Goal: Task Accomplishment & Management: Complete application form

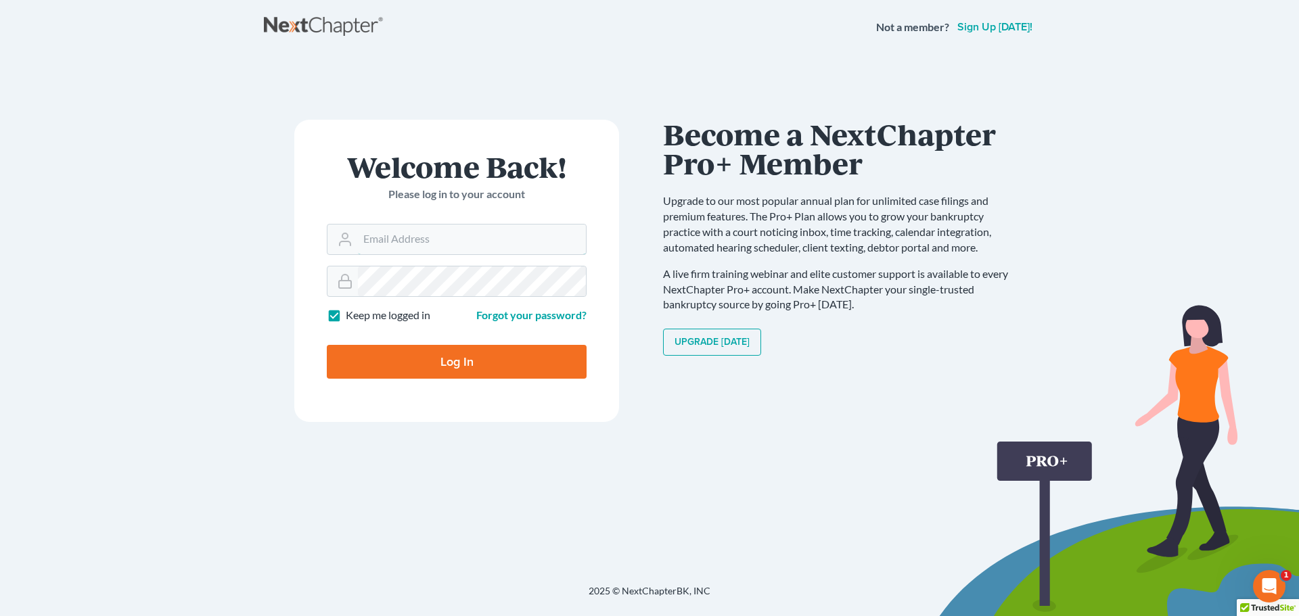
type input "bankruptcyquestions@gmail.com"
click at [433, 361] on input "Log In" at bounding box center [457, 362] width 260 height 34
type input "Thinking..."
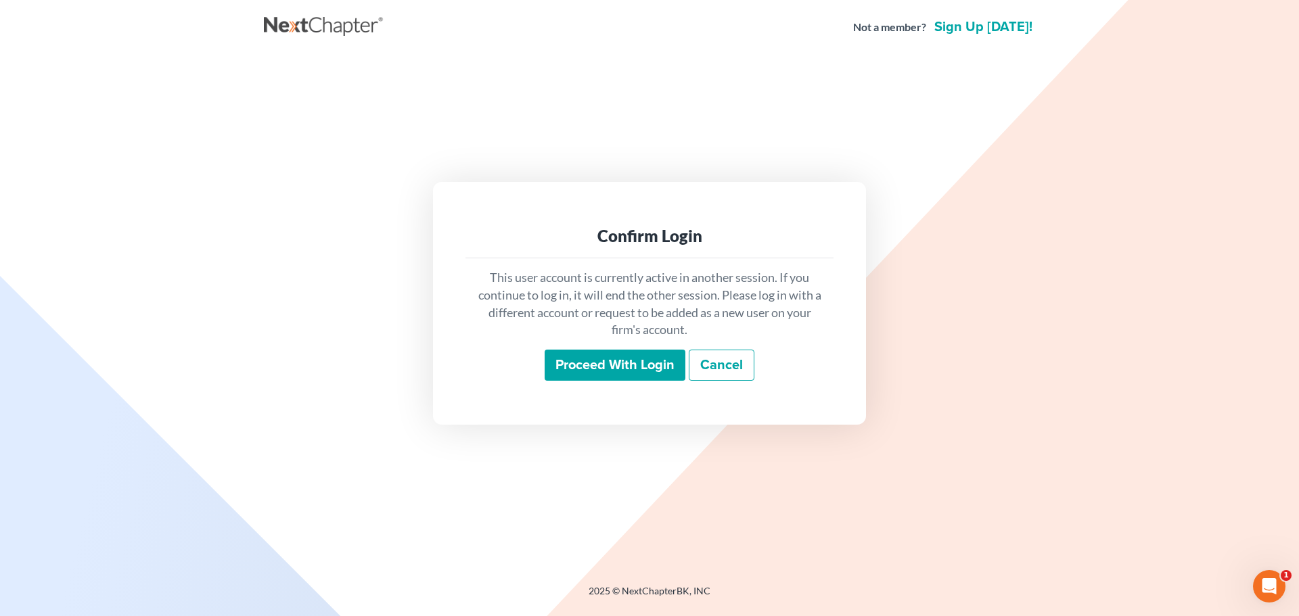
click at [593, 351] on input "Proceed with login" at bounding box center [615, 365] width 141 height 31
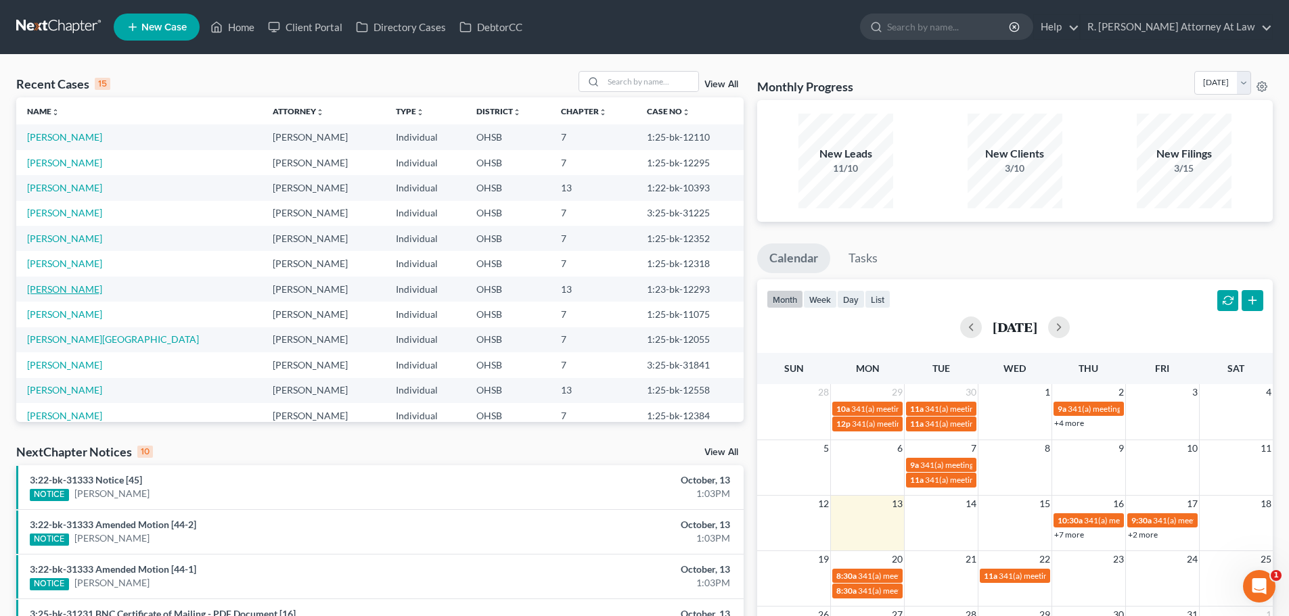
click at [81, 286] on link "Warburton, Paul" at bounding box center [64, 289] width 75 height 12
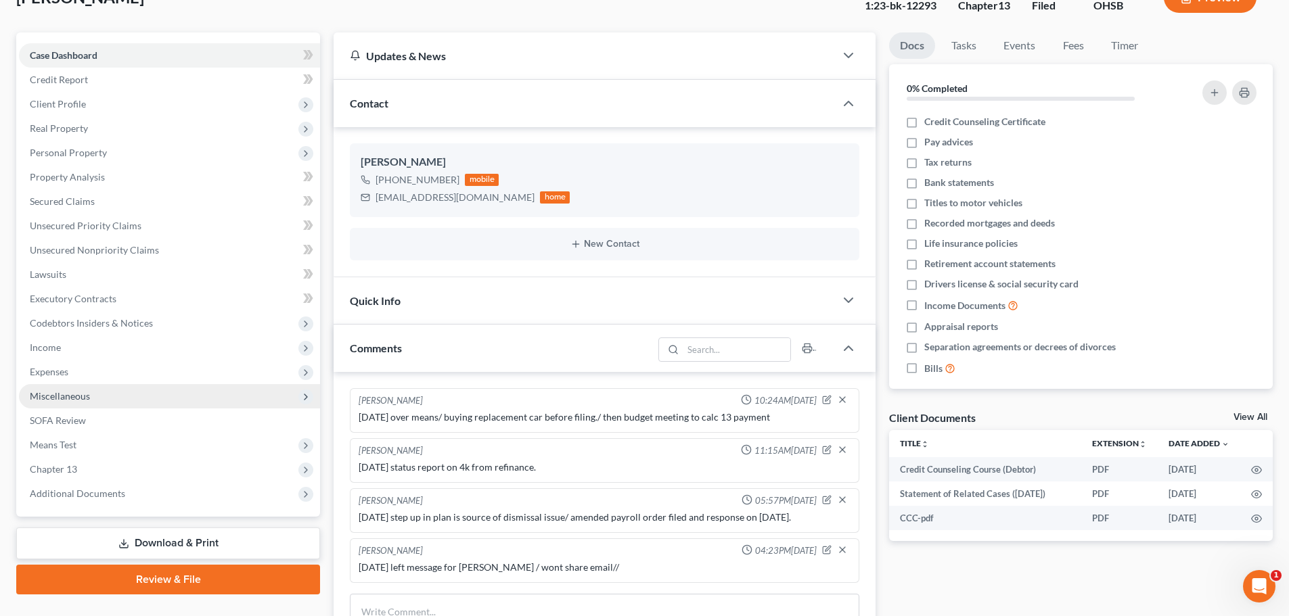
scroll to position [135, 0]
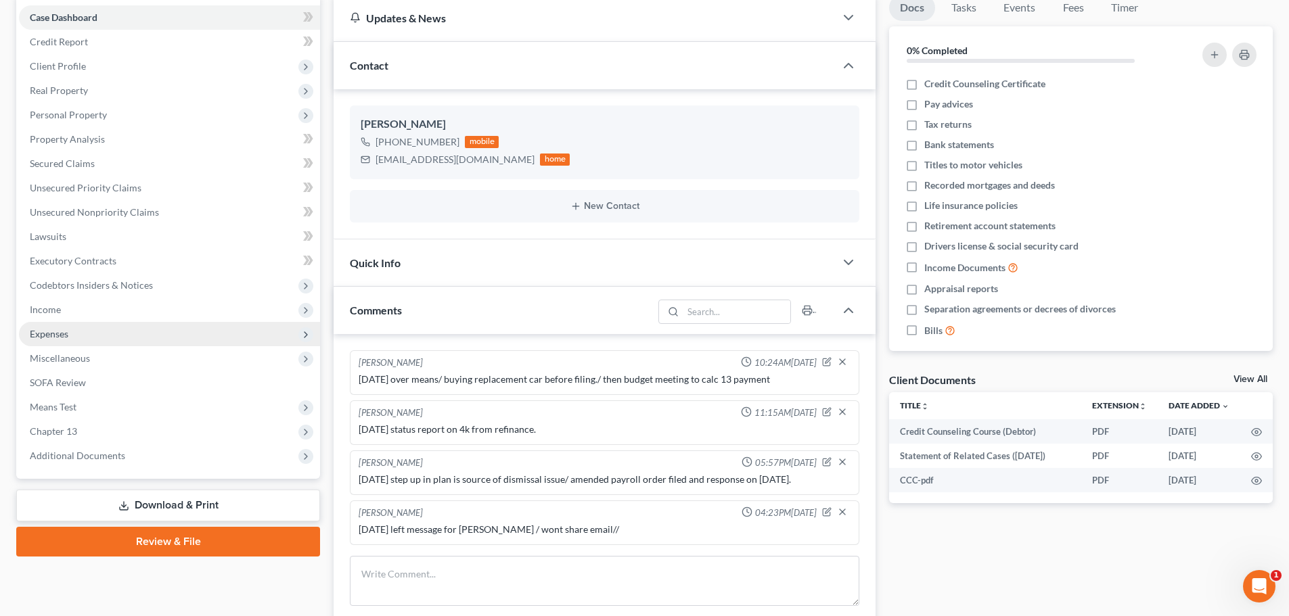
click at [70, 336] on span "Expenses" at bounding box center [169, 334] width 301 height 24
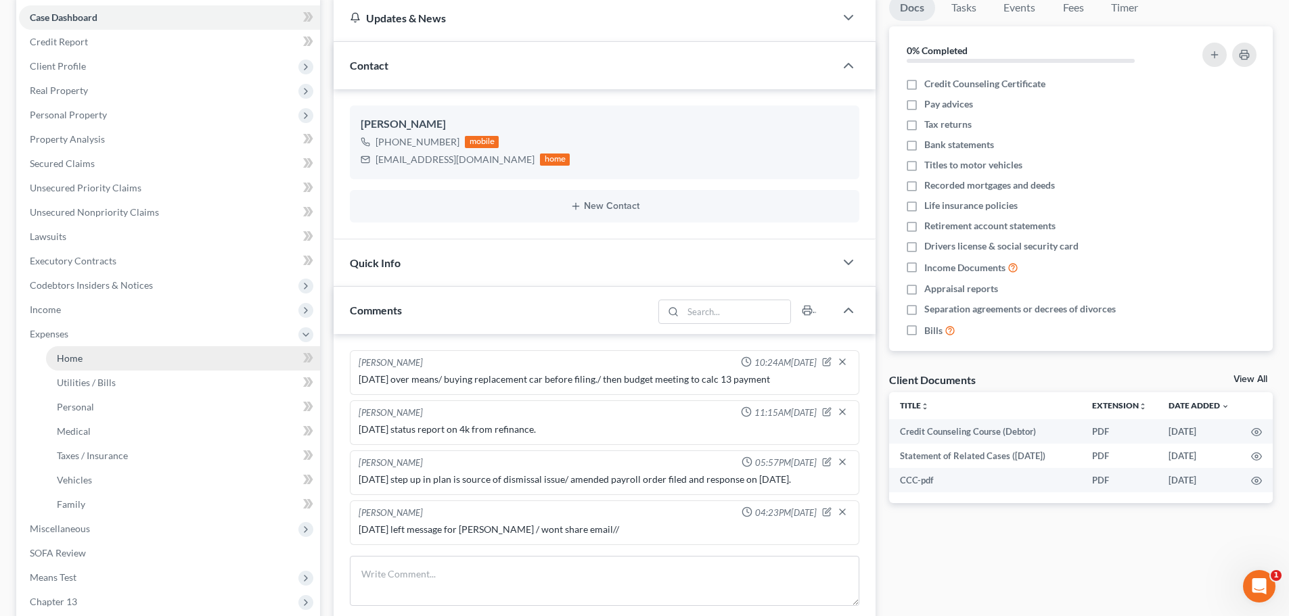
click at [74, 356] on span "Home" at bounding box center [70, 358] width 26 height 12
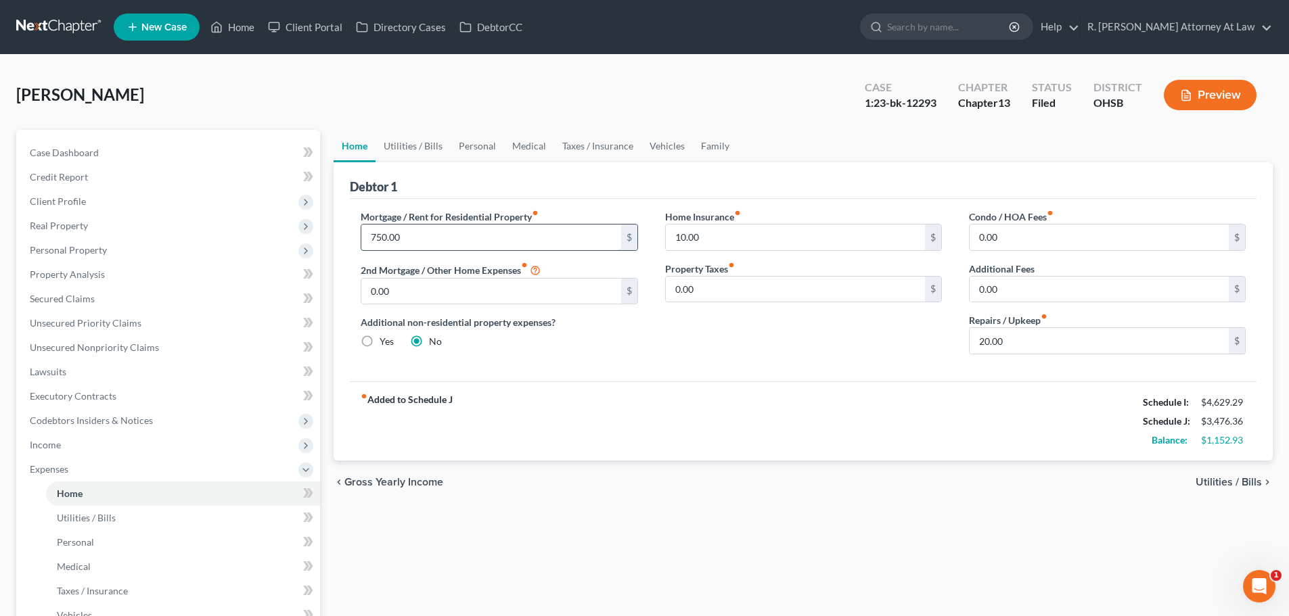
click at [415, 239] on input "750.00" at bounding box center [490, 238] width 259 height 26
type input "650"
click at [716, 146] on link "Family" at bounding box center [715, 146] width 45 height 32
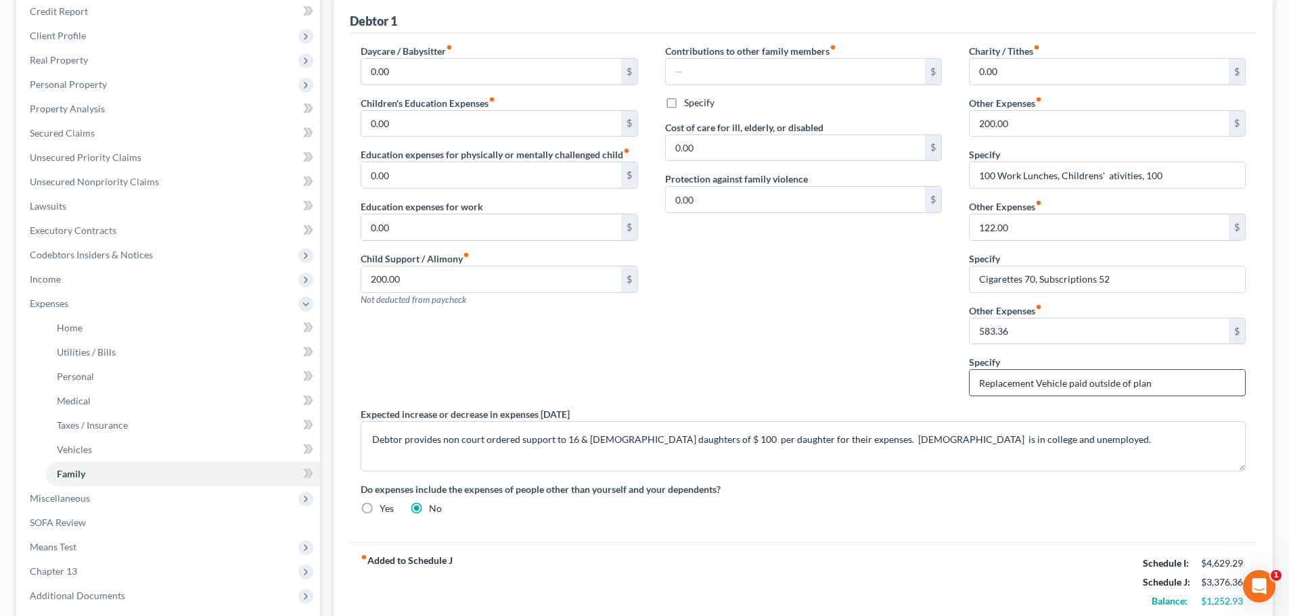
scroll to position [135, 0]
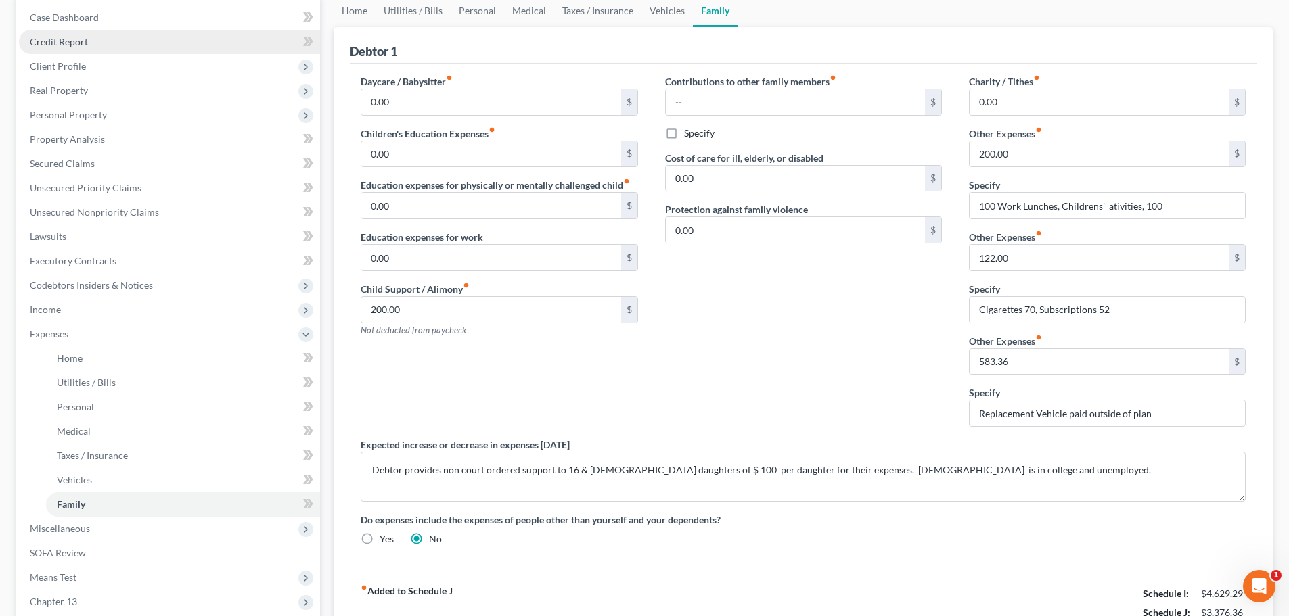
click at [67, 43] on span "Credit Report" at bounding box center [59, 42] width 58 height 12
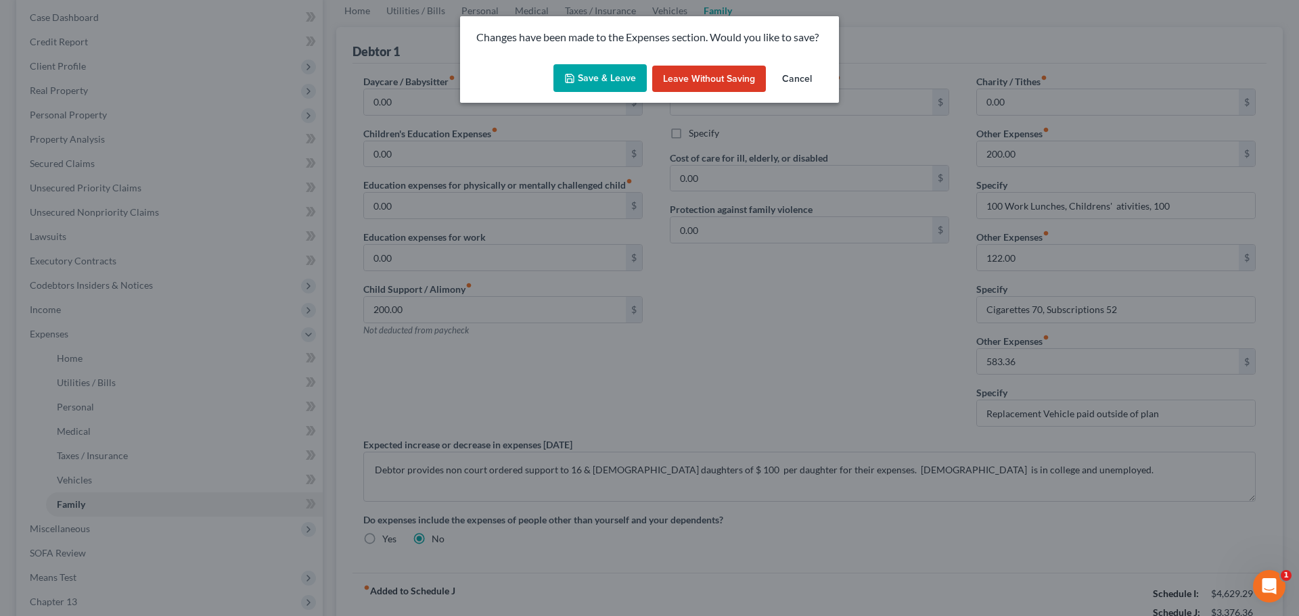
click at [589, 77] on button "Save & Leave" at bounding box center [599, 78] width 93 height 28
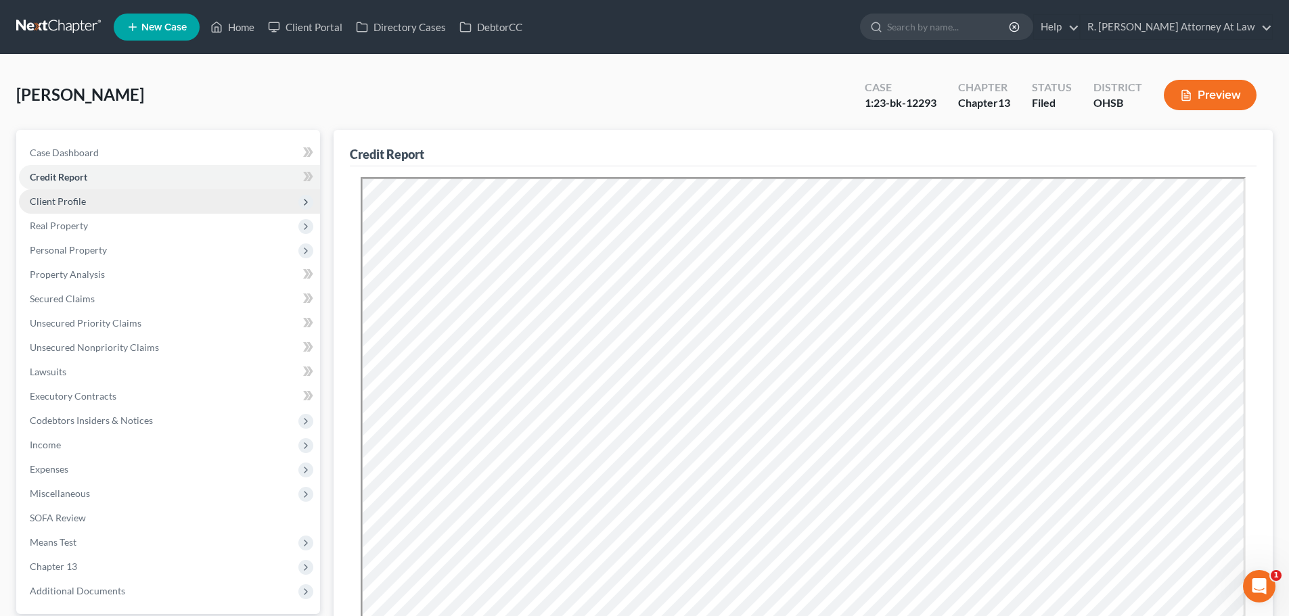
click at [42, 204] on span "Client Profile" at bounding box center [58, 202] width 56 height 12
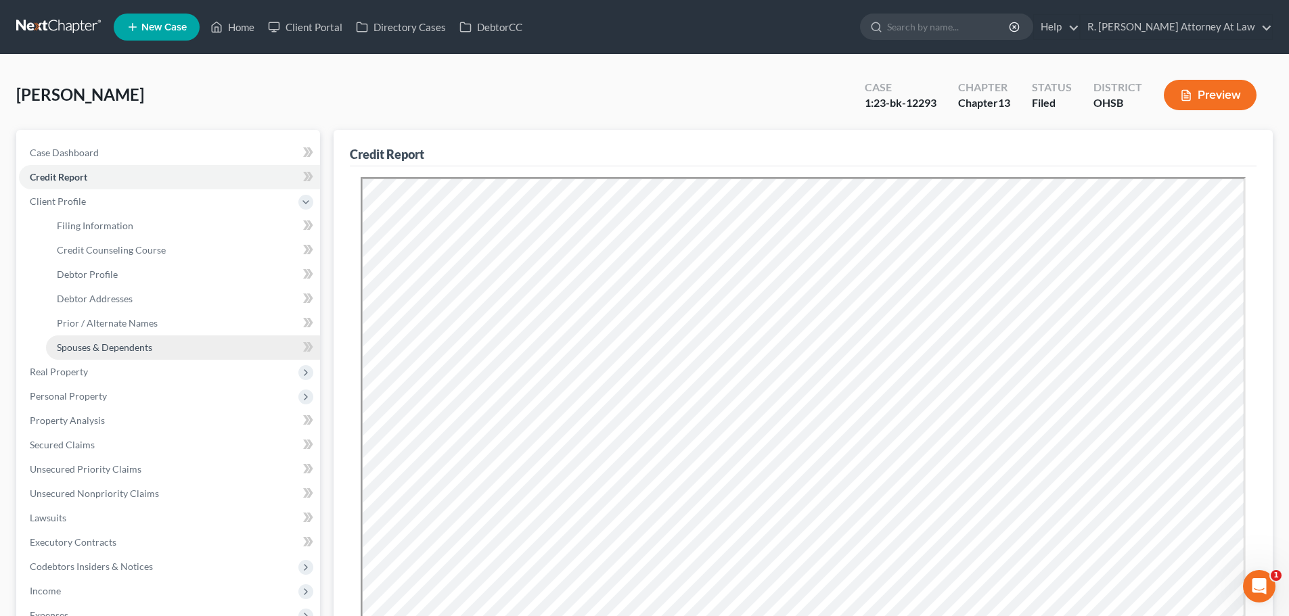
click at [74, 347] on span "Spouses & Dependents" at bounding box center [104, 348] width 95 height 12
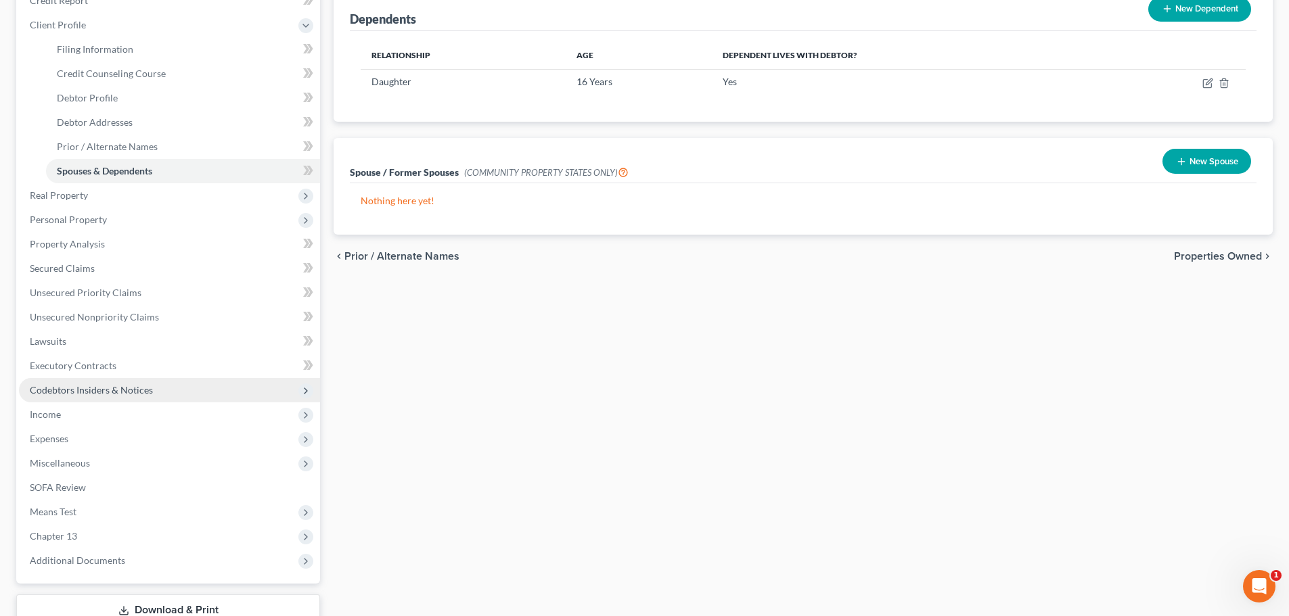
scroll to position [273, 0]
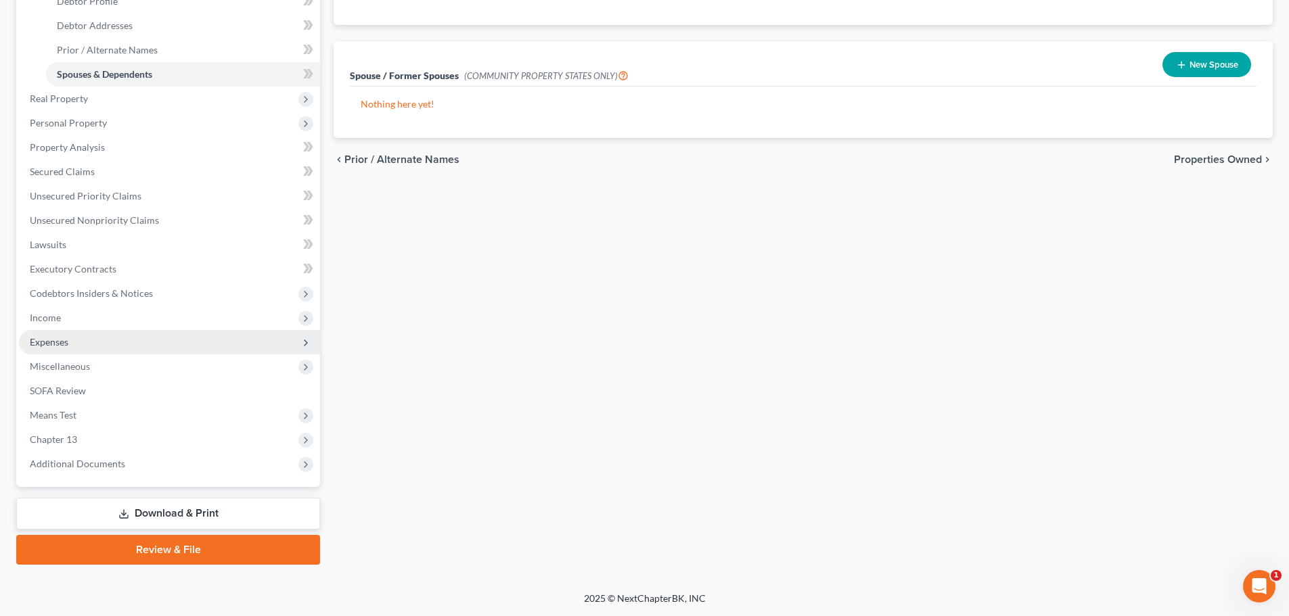
click at [45, 335] on span "Expenses" at bounding box center [169, 342] width 301 height 24
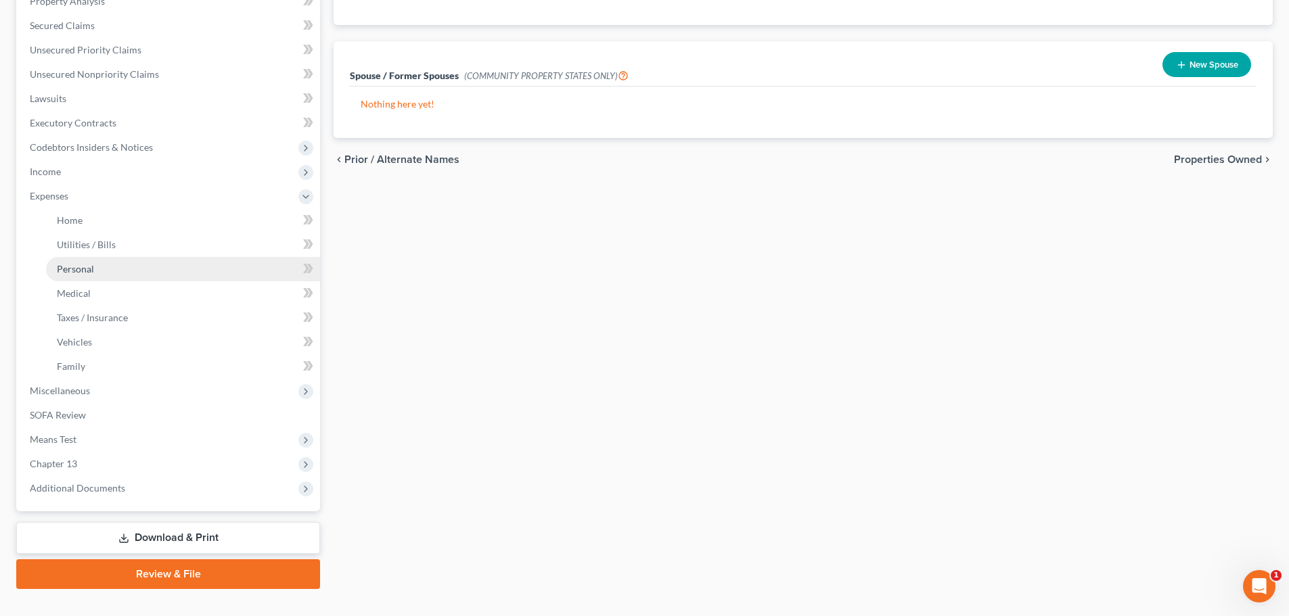
click at [61, 268] on span "Personal" at bounding box center [75, 269] width 37 height 12
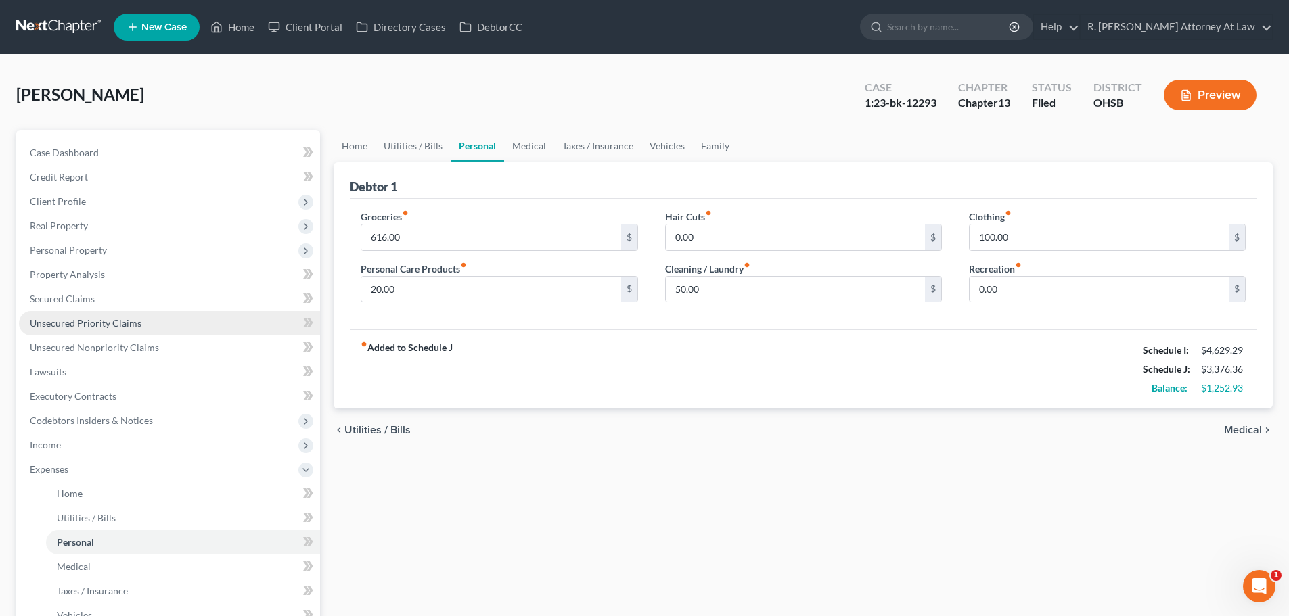
click at [49, 318] on span "Unsecured Priority Claims" at bounding box center [86, 323] width 112 height 12
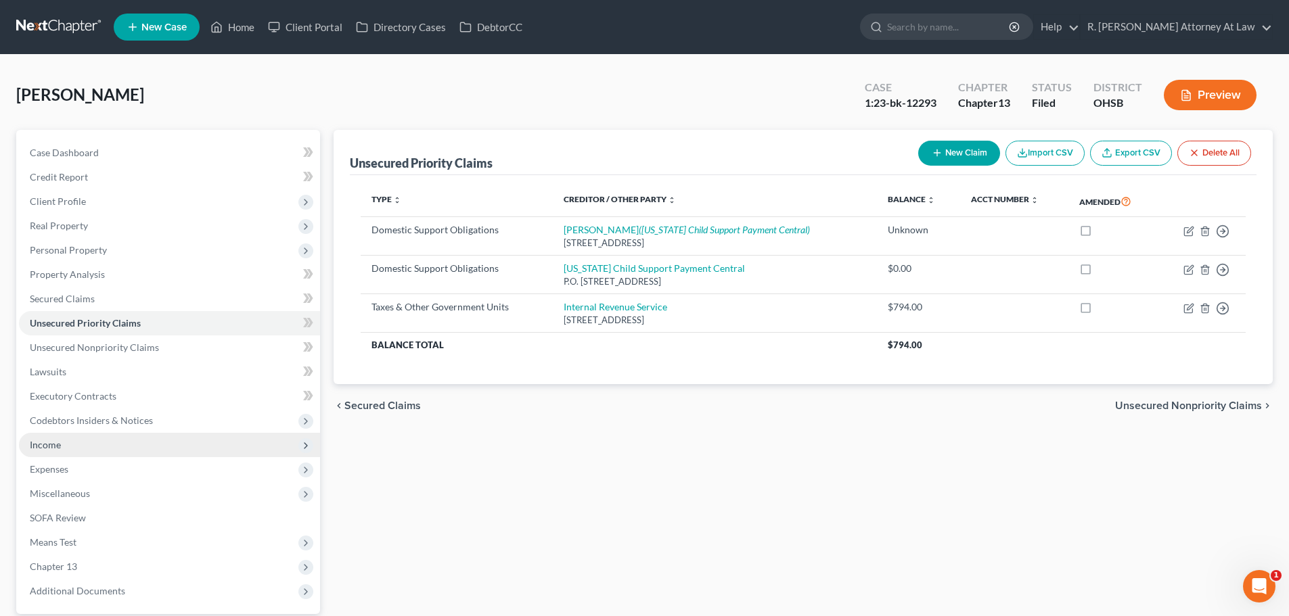
click at [30, 445] on span "Income" at bounding box center [45, 445] width 31 height 12
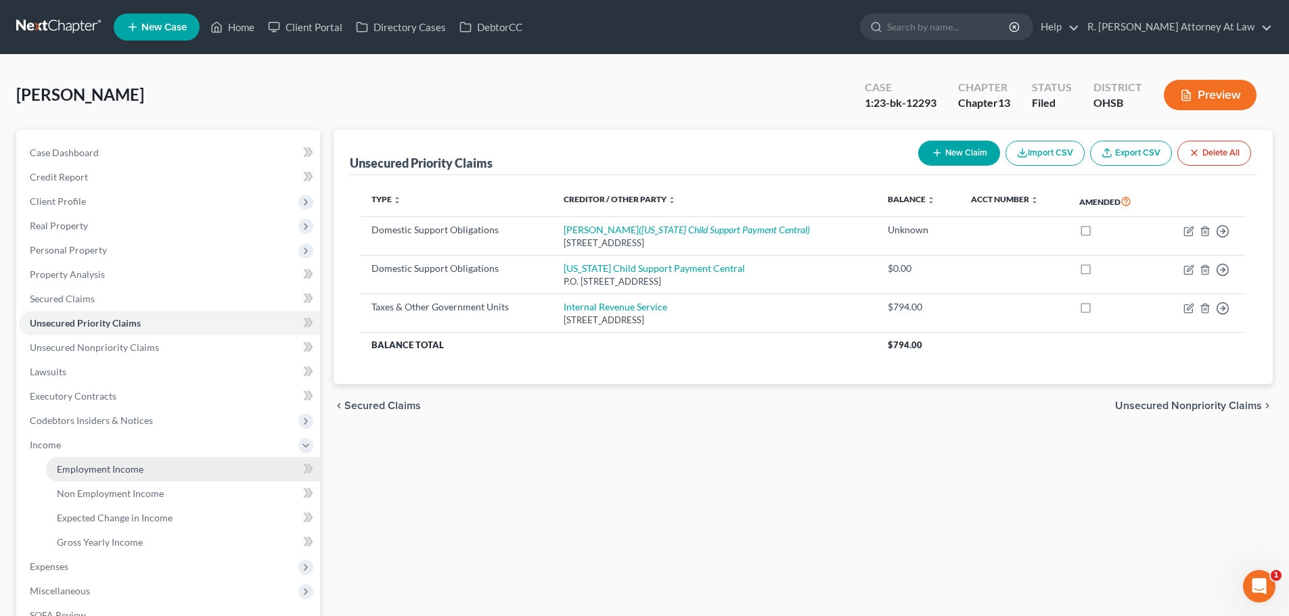
click at [81, 464] on span "Employment Income" at bounding box center [100, 469] width 87 height 12
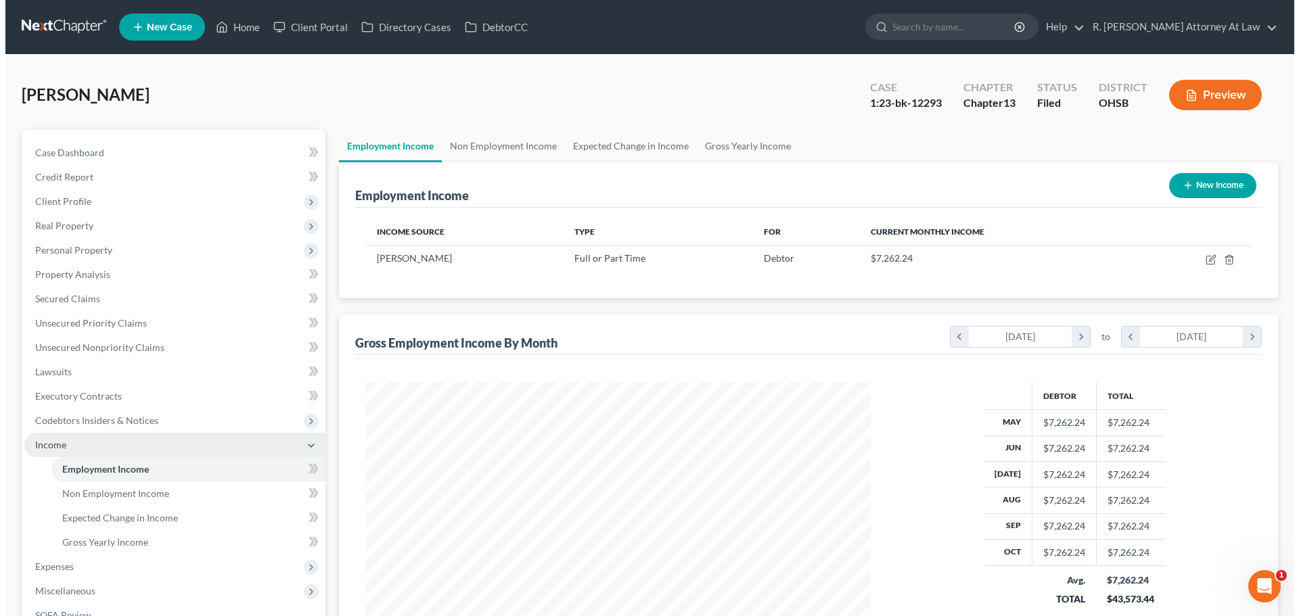
scroll to position [252, 532]
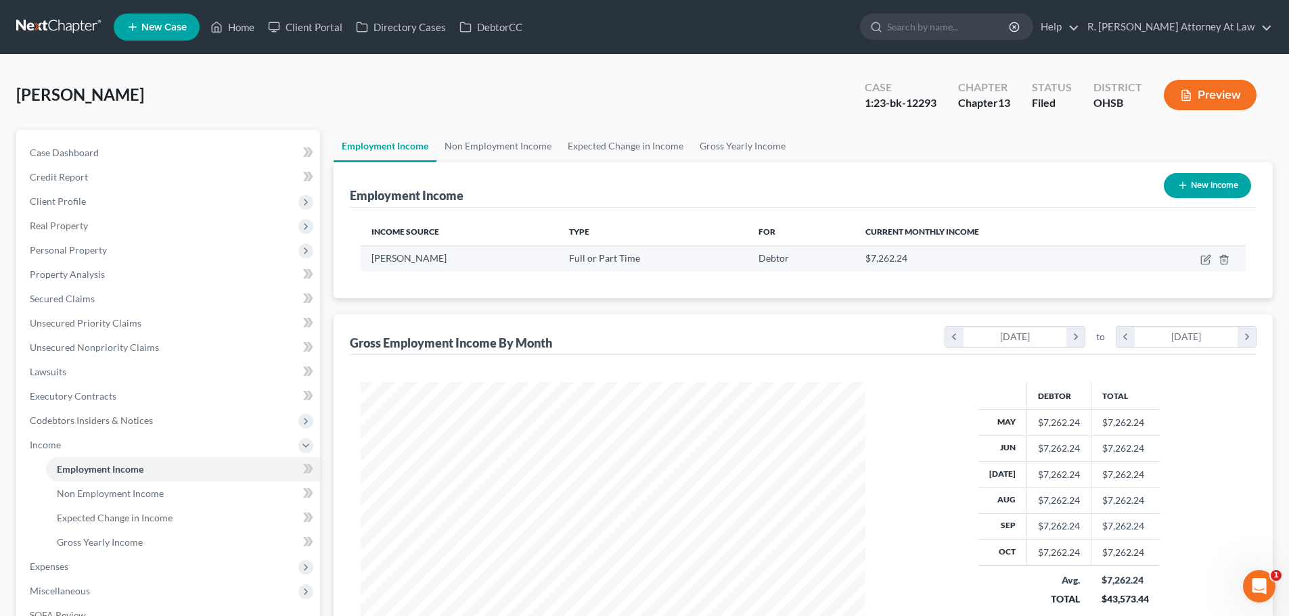
click at [1212, 261] on td at bounding box center [1188, 259] width 115 height 26
click at [1208, 259] on icon "button" at bounding box center [1207, 258] width 6 height 6
select select "0"
select select "36"
select select "0"
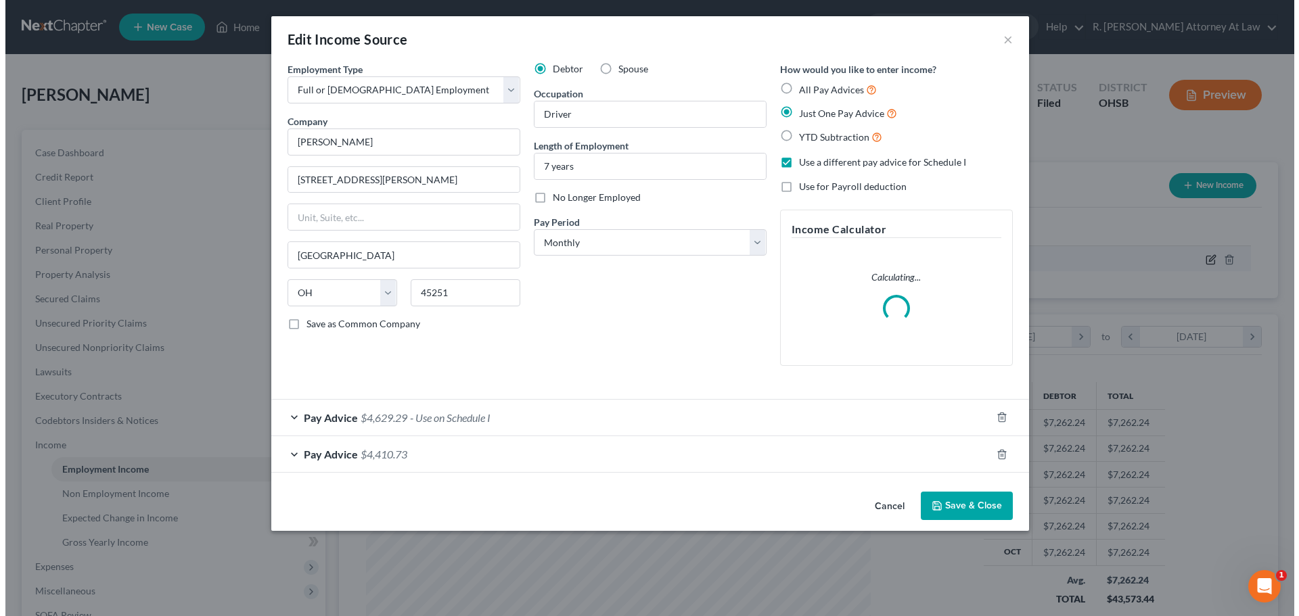
scroll to position [254, 537]
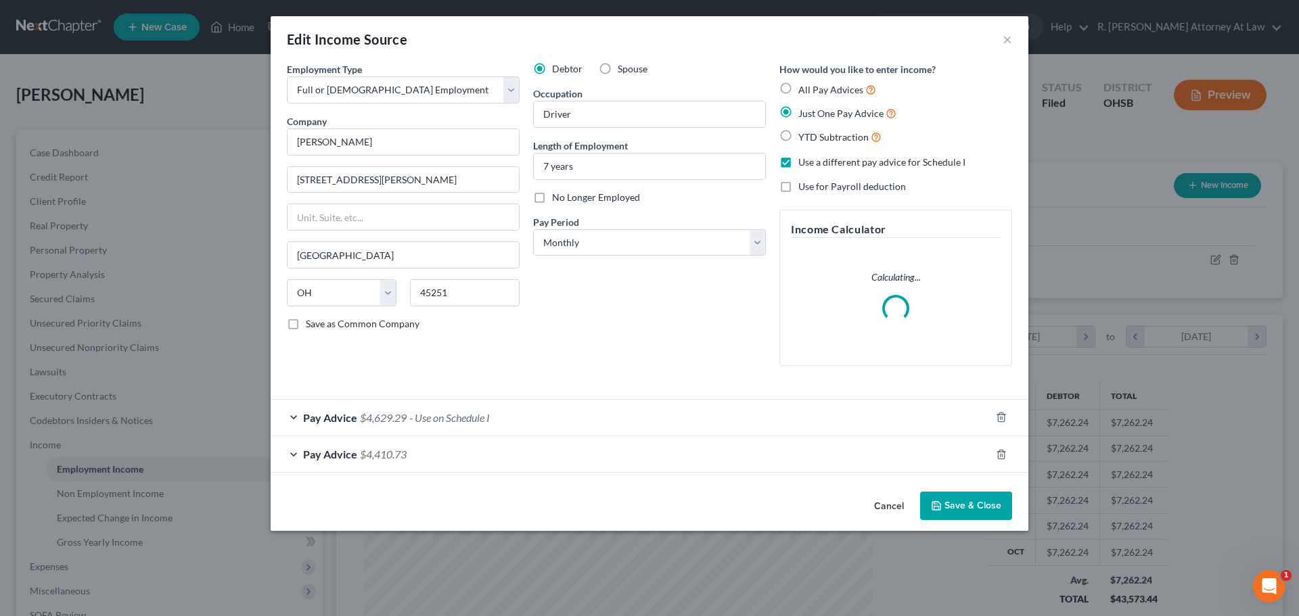
click at [598, 411] on div "Pay Advice $4,629.29 - Use on Schedule I" at bounding box center [631, 418] width 720 height 36
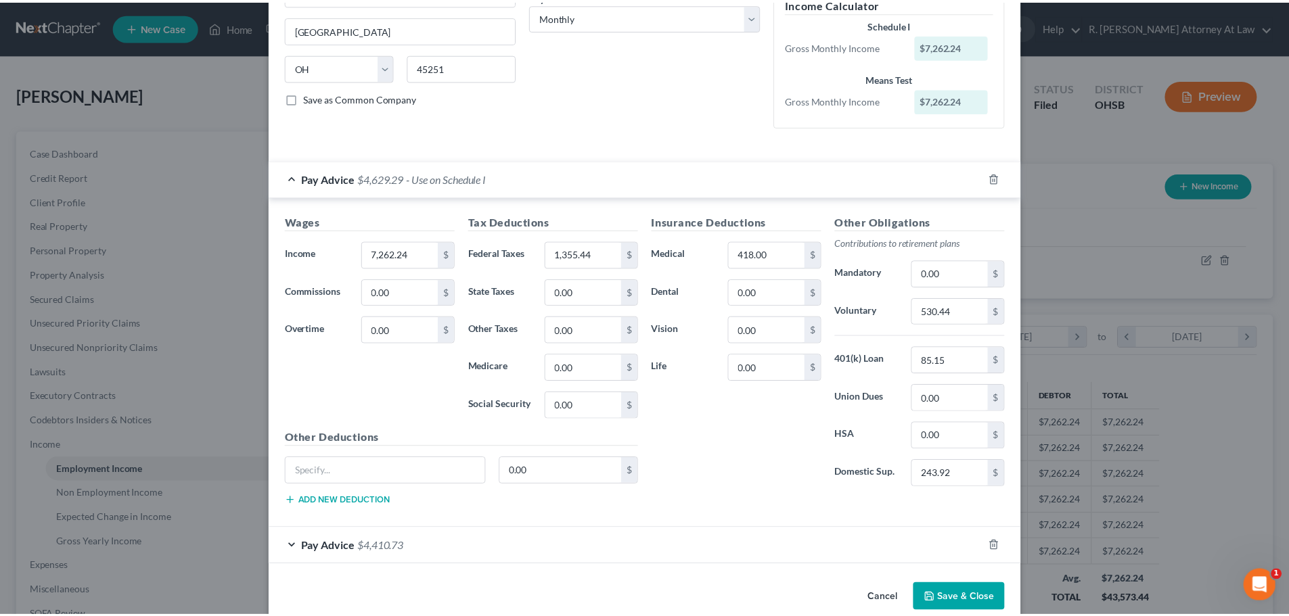
scroll to position [248, 0]
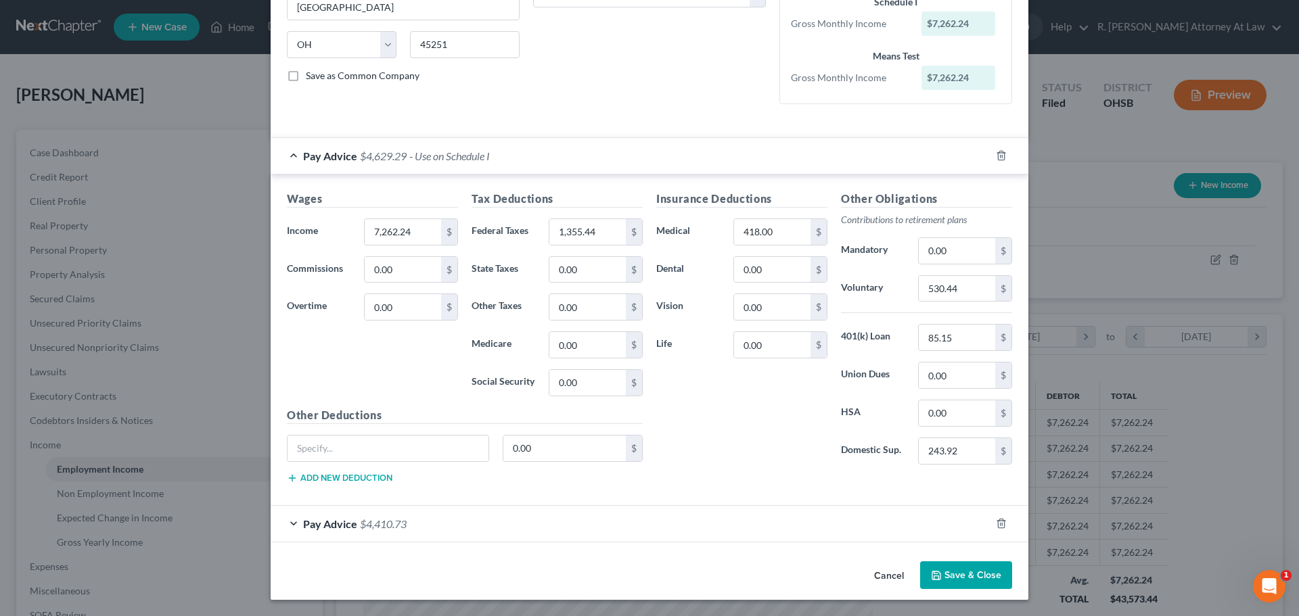
click at [946, 572] on button "Save & Close" at bounding box center [966, 576] width 92 height 28
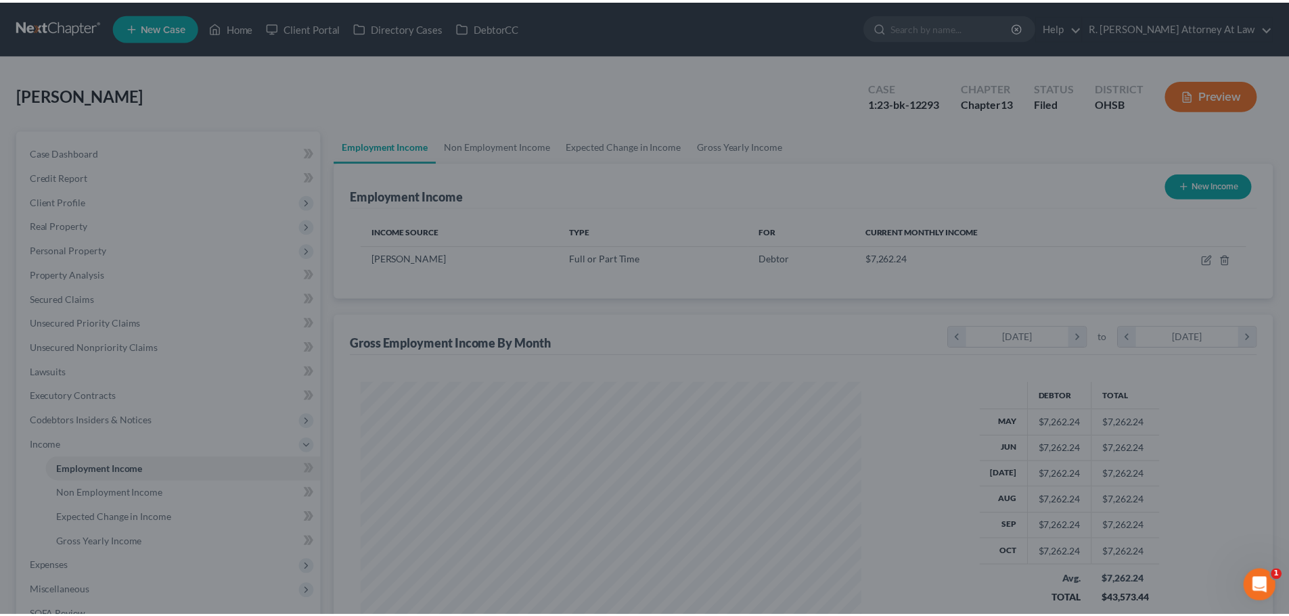
scroll to position [676297, 676018]
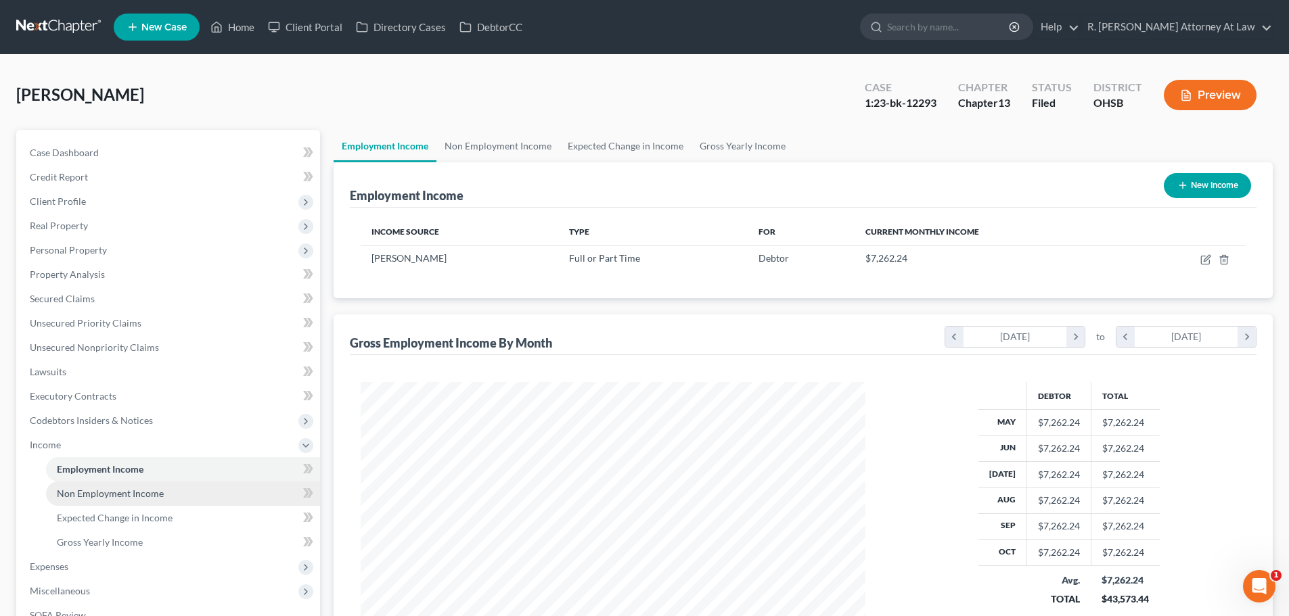
click at [72, 493] on span "Non Employment Income" at bounding box center [110, 494] width 107 height 12
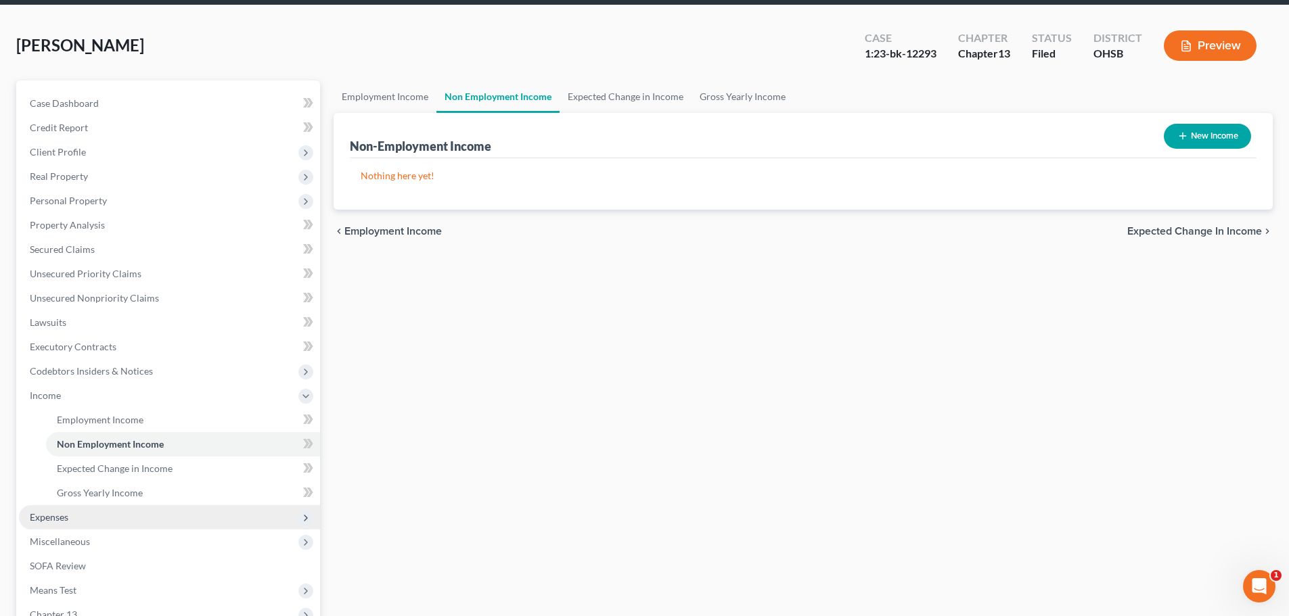
scroll to position [135, 0]
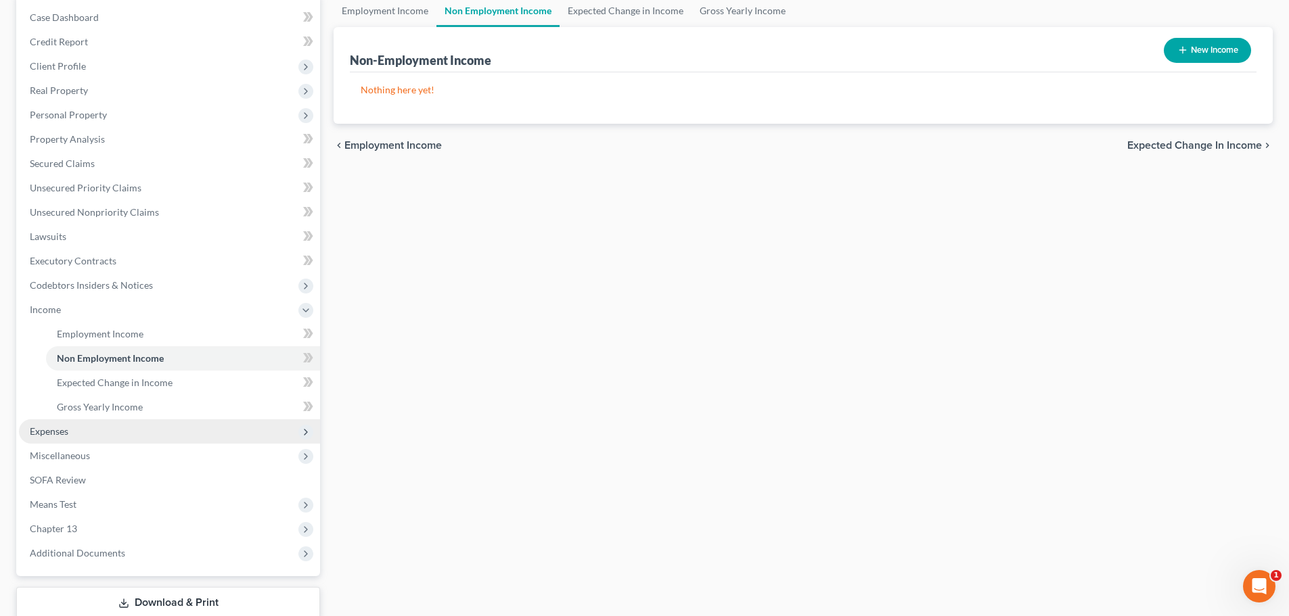
click at [50, 423] on span "Expenses" at bounding box center [169, 431] width 301 height 24
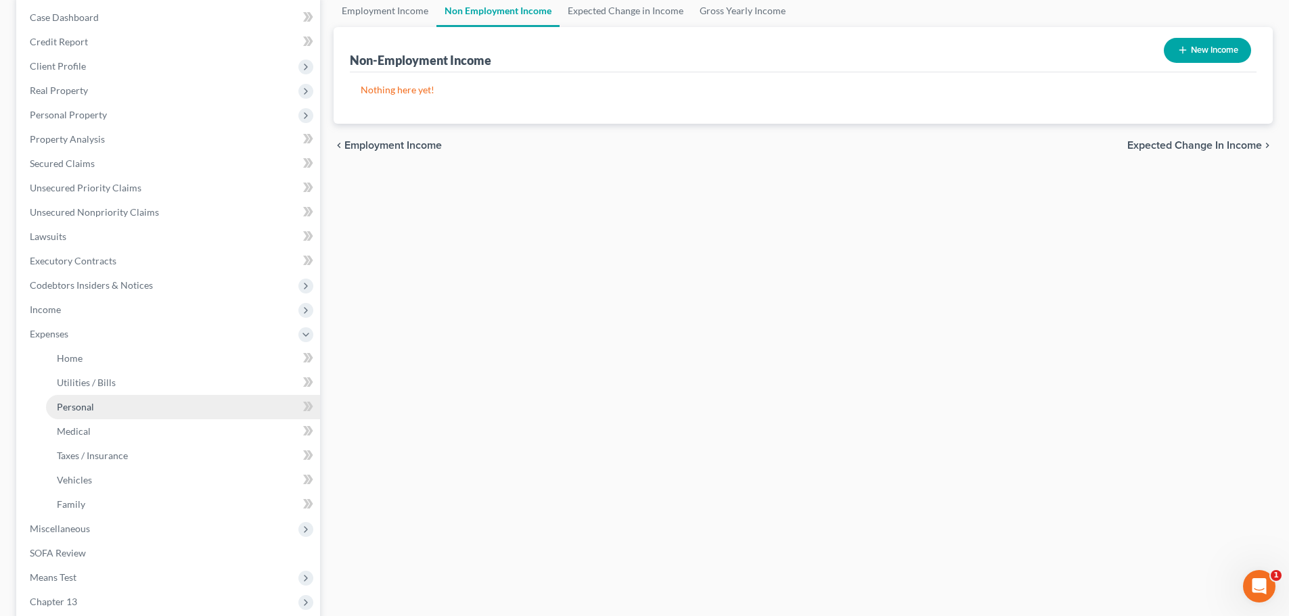
click at [80, 410] on span "Personal" at bounding box center [75, 407] width 37 height 12
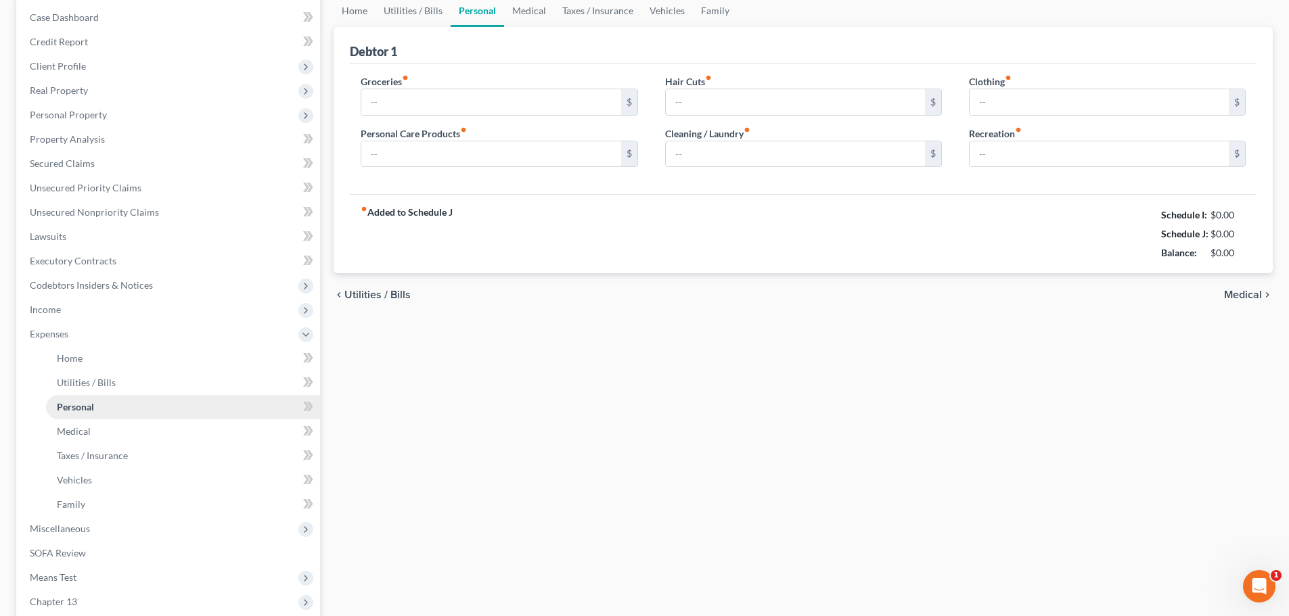
scroll to position [42, 0]
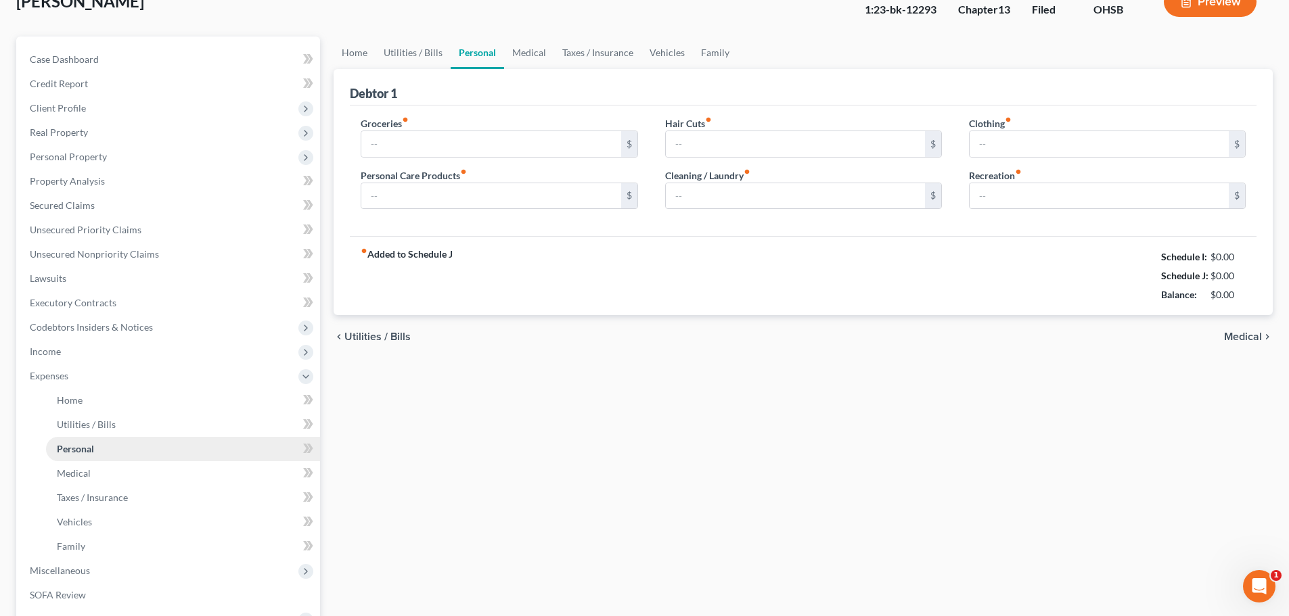
type input "616.00"
type input "20.00"
type input "0.00"
type input "50.00"
type input "100.00"
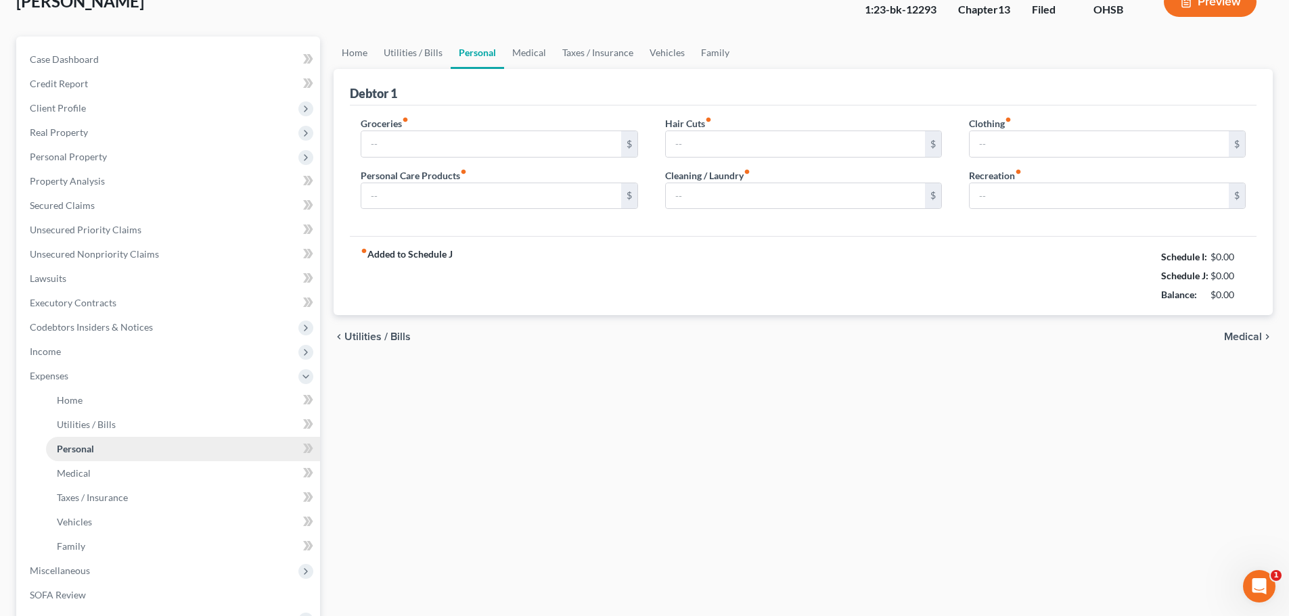
type input "0.00"
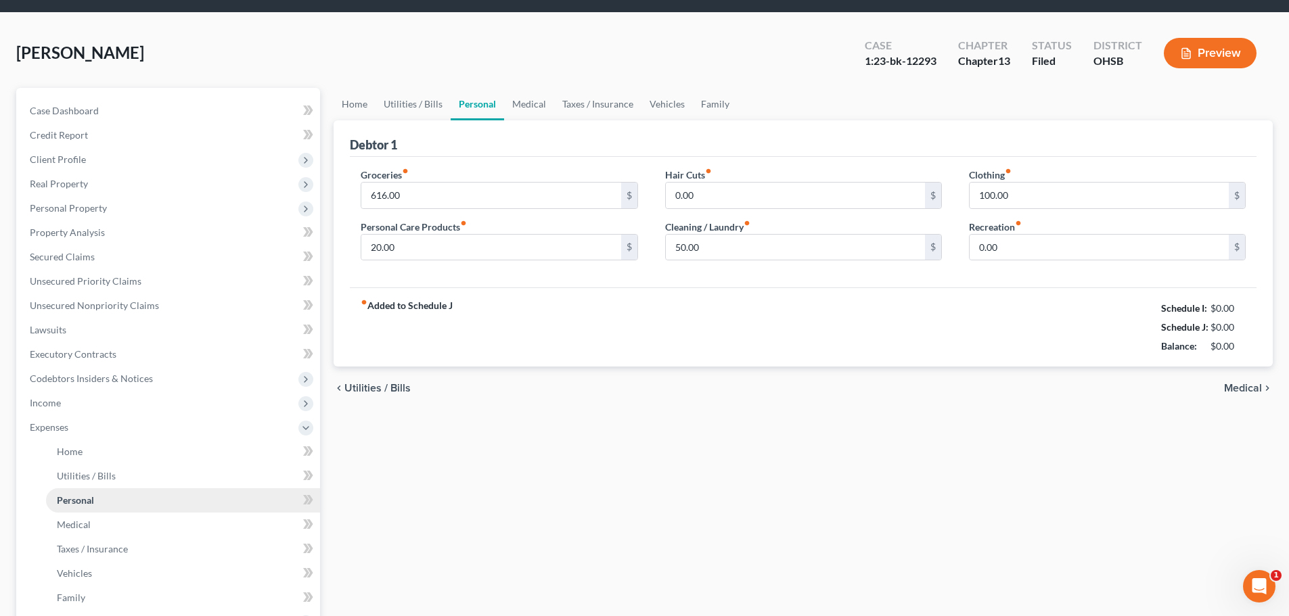
click at [80, 410] on ul "Case Dashboard Payments Invoices Payments Payments Credit Report Client Profile" at bounding box center [169, 415] width 301 height 633
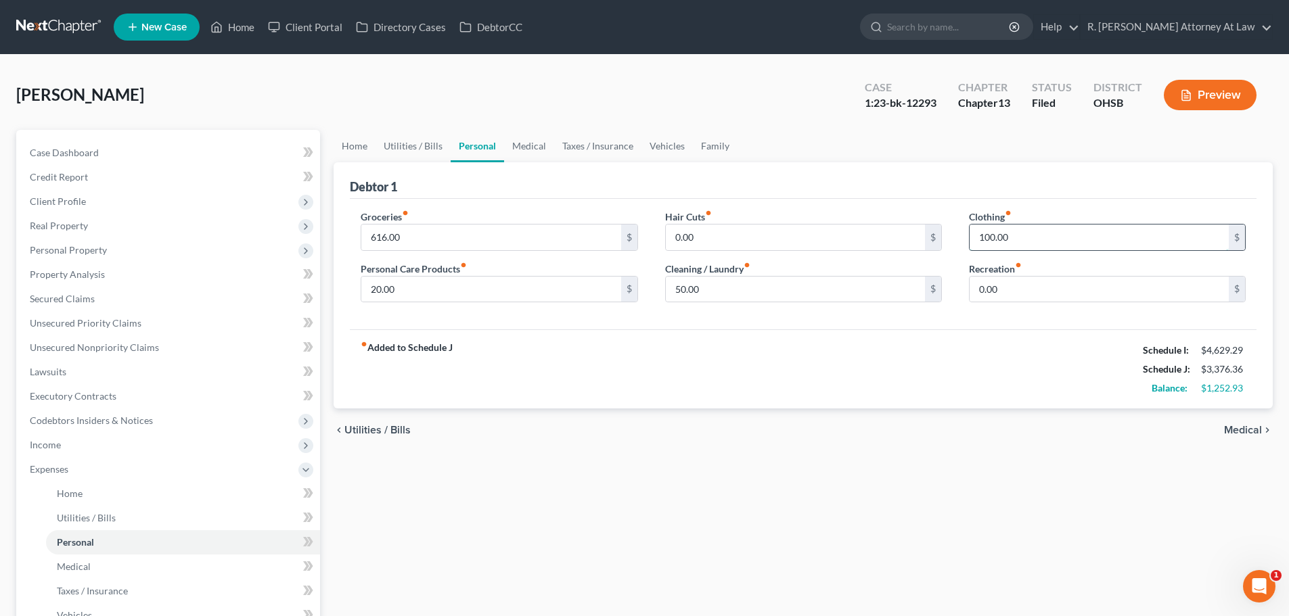
click at [1013, 242] on input "100.00" at bounding box center [1098, 238] width 259 height 26
click at [526, 143] on link "Medical" at bounding box center [529, 146] width 50 height 32
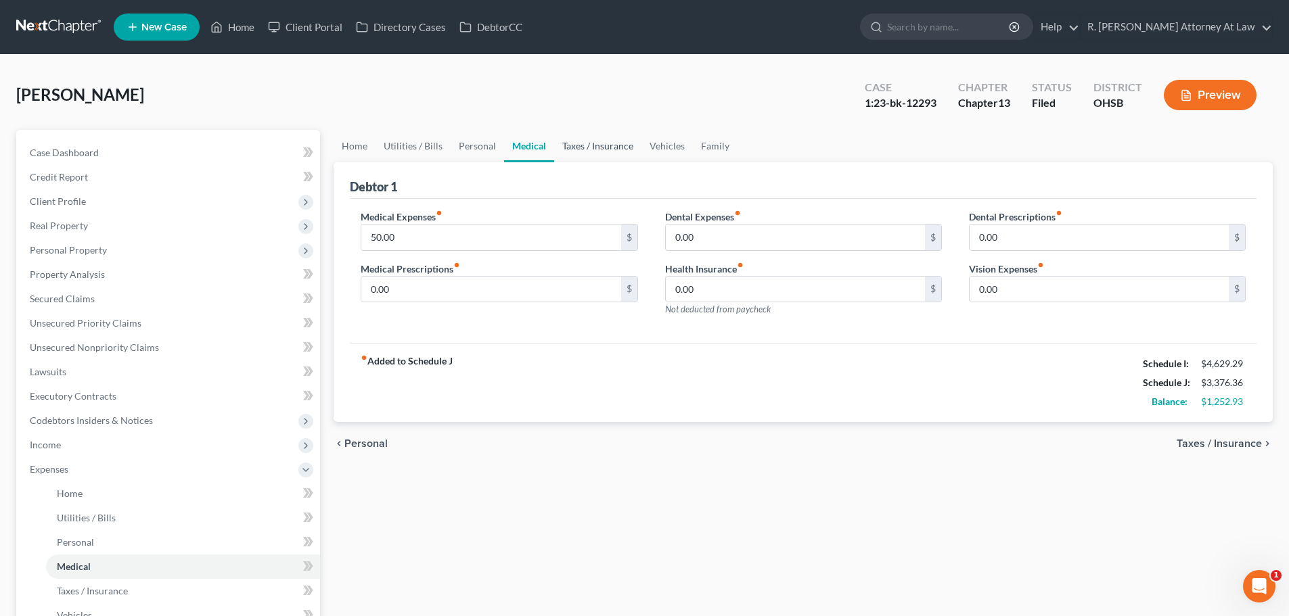
click at [612, 147] on link "Taxes / Insurance" at bounding box center [597, 146] width 87 height 32
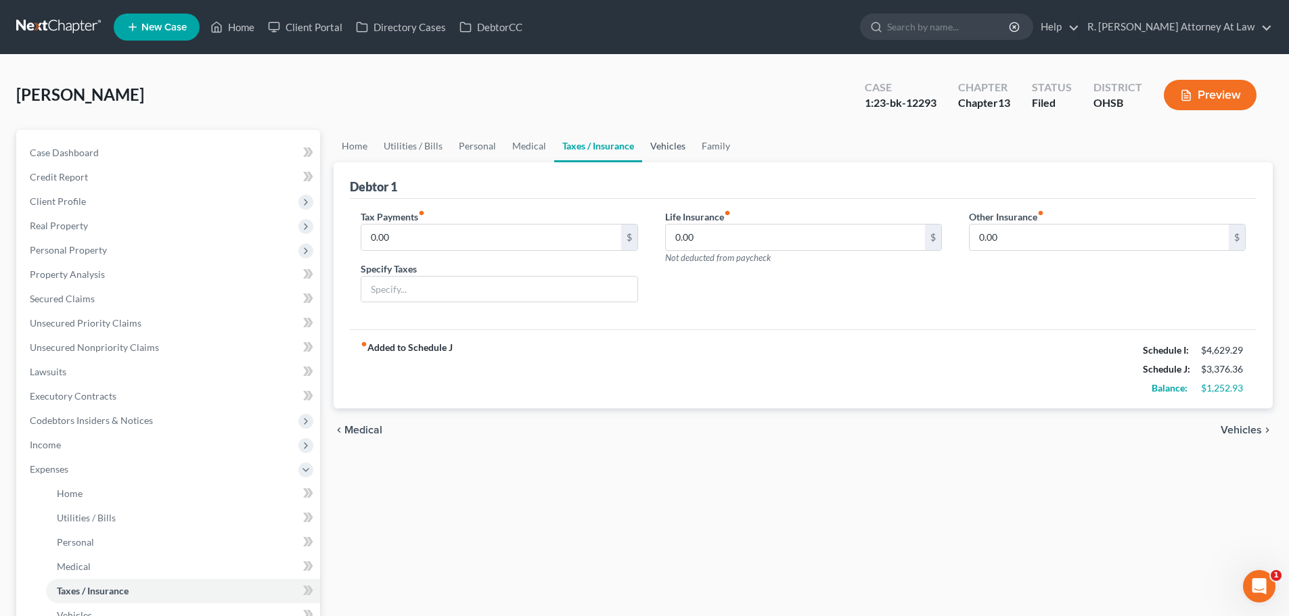
click at [659, 147] on link "Vehicles" at bounding box center [667, 146] width 51 height 32
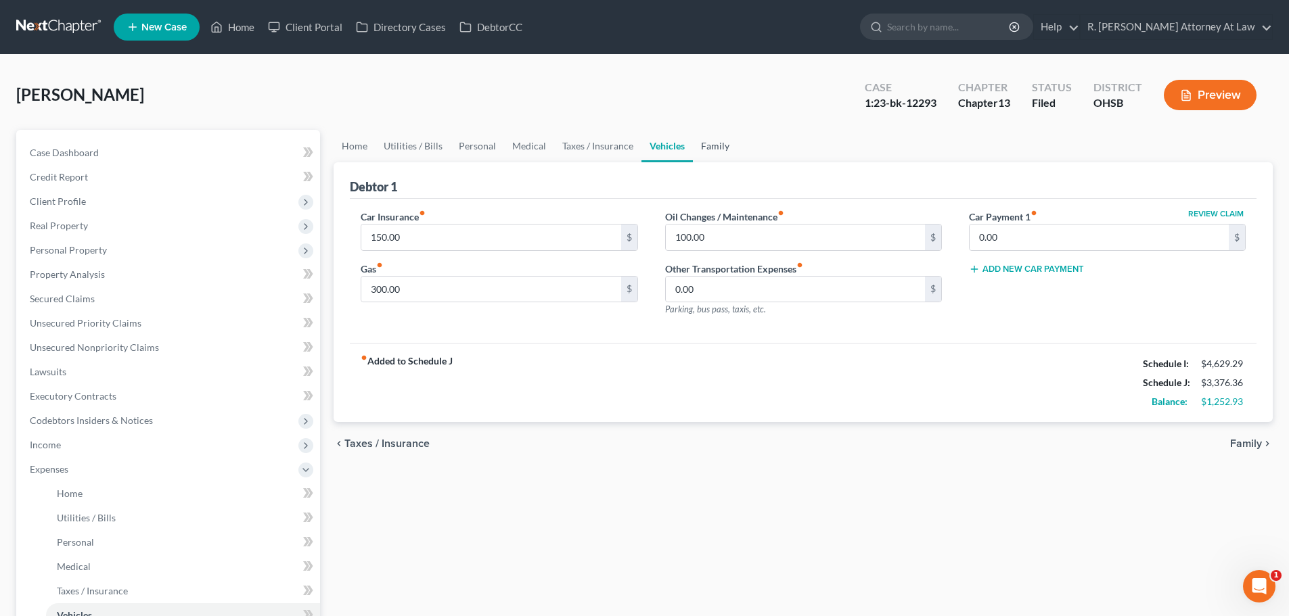
click at [708, 147] on link "Family" at bounding box center [715, 146] width 45 height 32
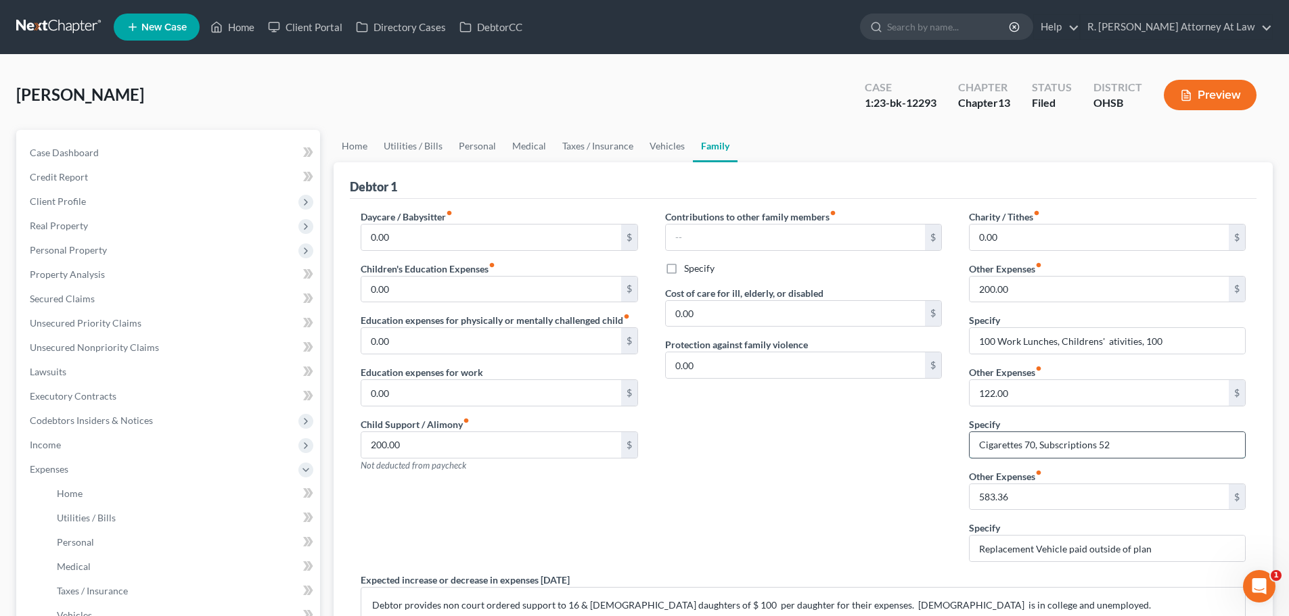
click at [1118, 442] on input "Cigarettes 70, Subscriptions 52" at bounding box center [1106, 445] width 275 height 26
type input "C"
click at [1012, 392] on input "122.00" at bounding box center [1098, 393] width 259 height 26
click at [1162, 345] on input "100 Work Lunches, Childrens' ativities, 100" at bounding box center [1106, 341] width 275 height 26
type input "1"
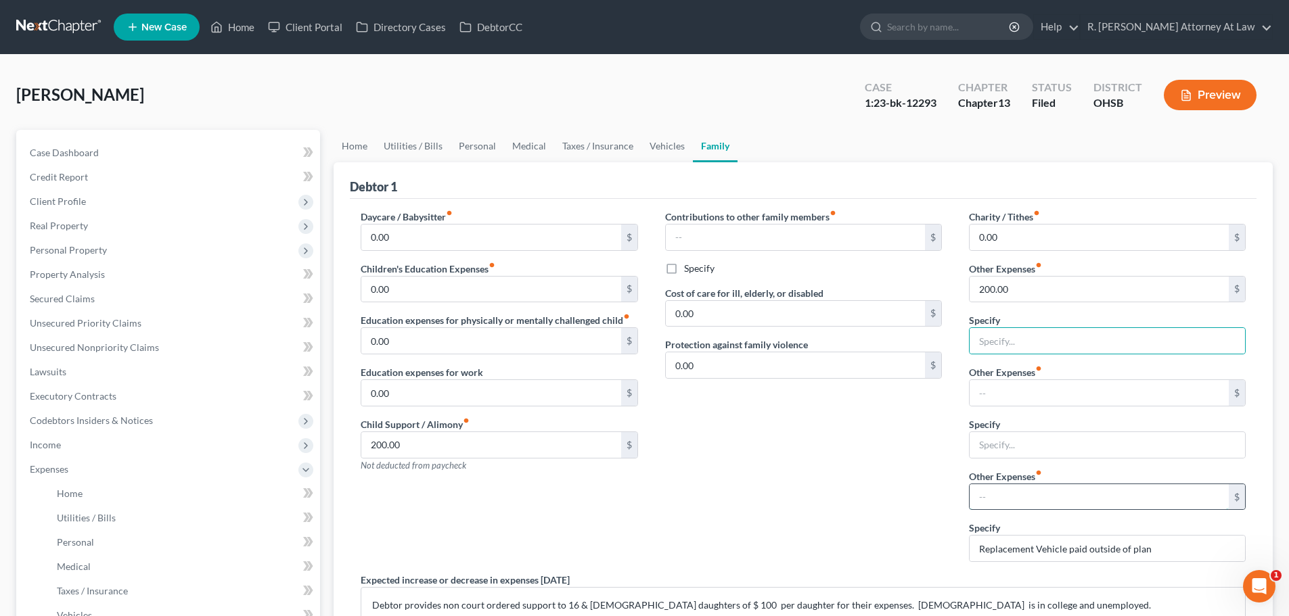
click at [999, 487] on input "text" at bounding box center [1098, 497] width 259 height 26
click at [1146, 541] on input "Replacement Vehicle paid outside of pla" at bounding box center [1106, 549] width 275 height 26
type input "R"
click at [986, 339] on input "text" at bounding box center [1106, 341] width 275 height 26
click at [1013, 299] on input "200.00" at bounding box center [1098, 290] width 259 height 26
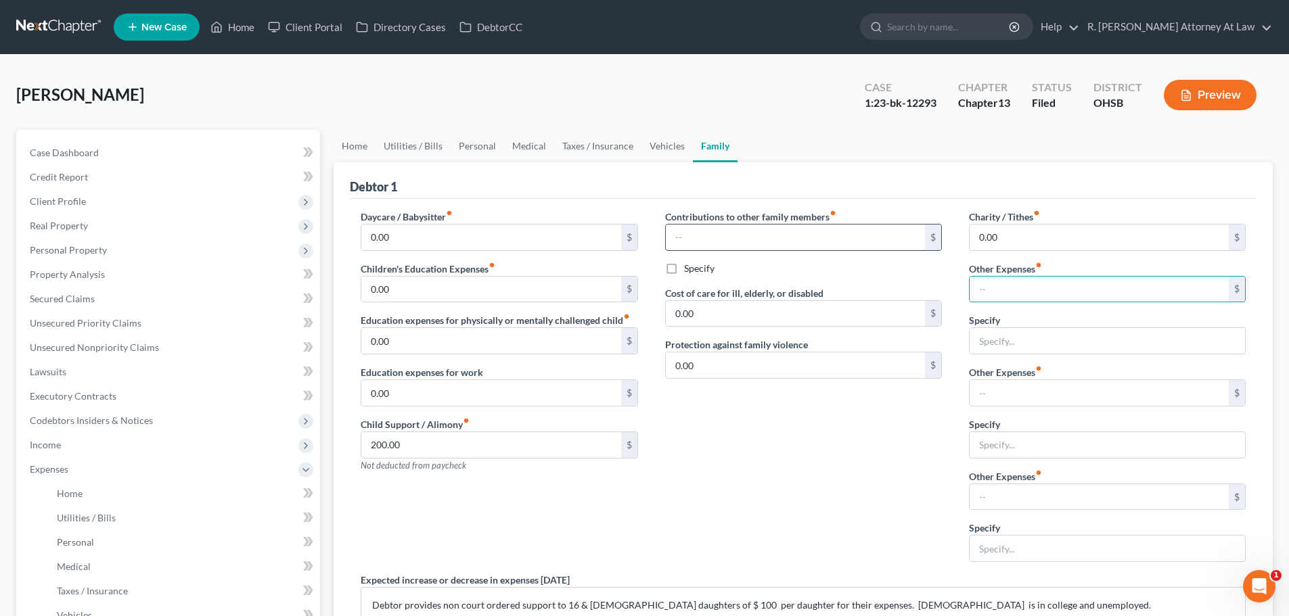
click at [698, 244] on input "text" at bounding box center [795, 238] width 259 height 26
click at [670, 147] on link "Vehicles" at bounding box center [666, 146] width 51 height 32
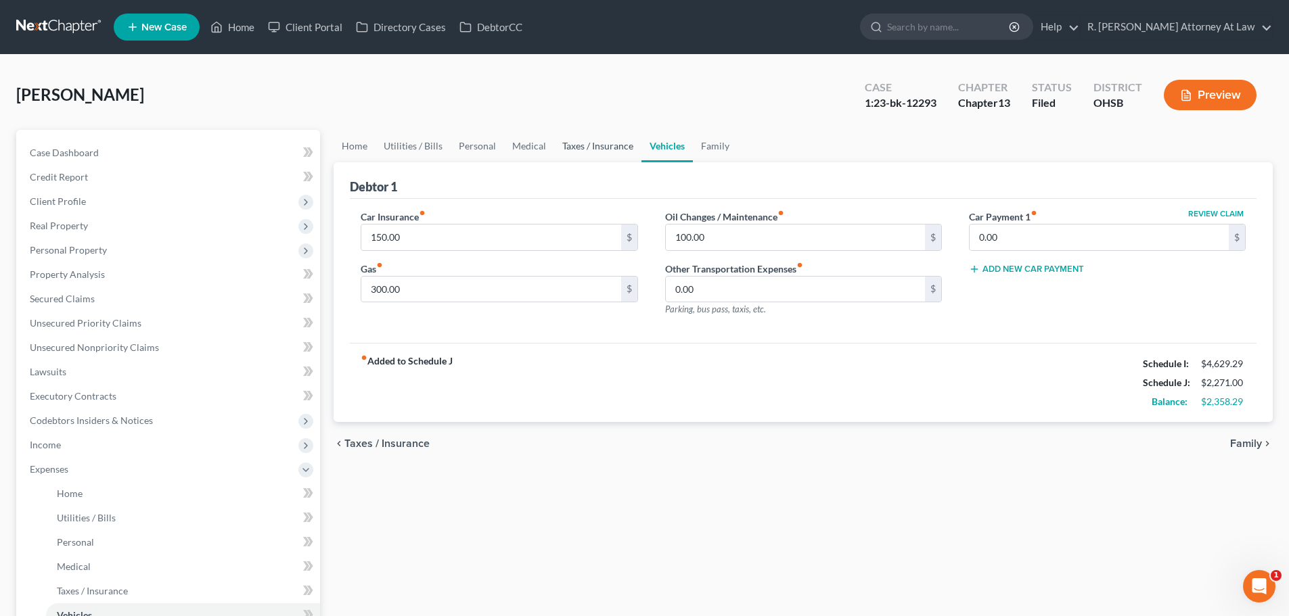
click at [576, 147] on link "Taxes / Insurance" at bounding box center [597, 146] width 87 height 32
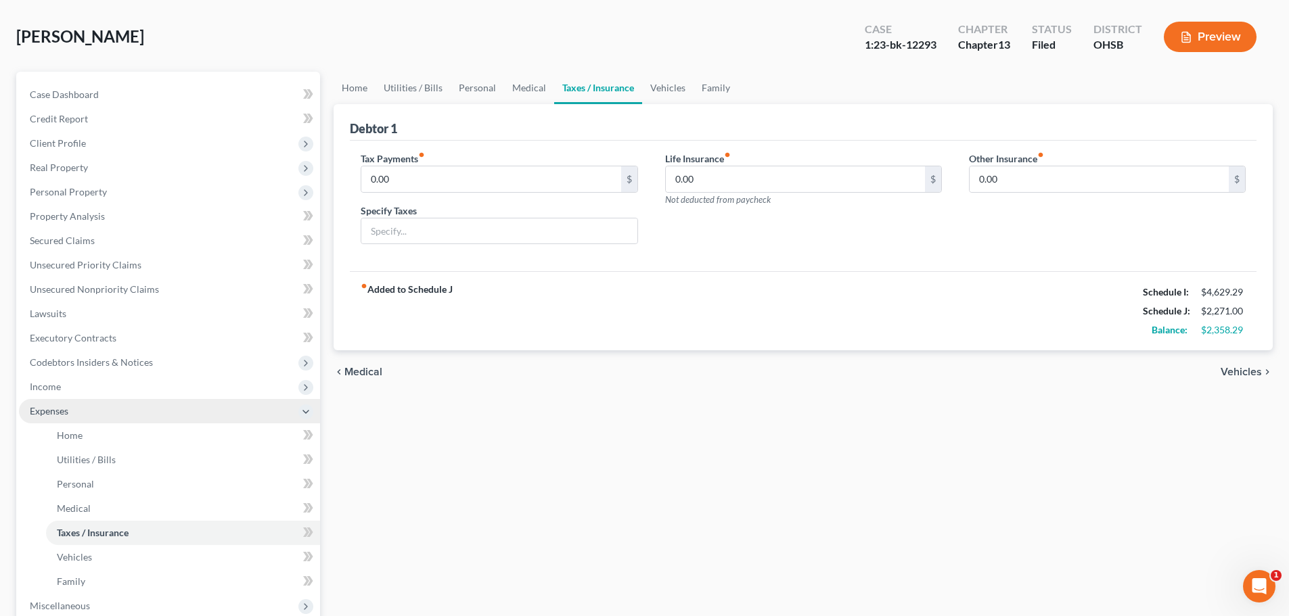
scroll to position [135, 0]
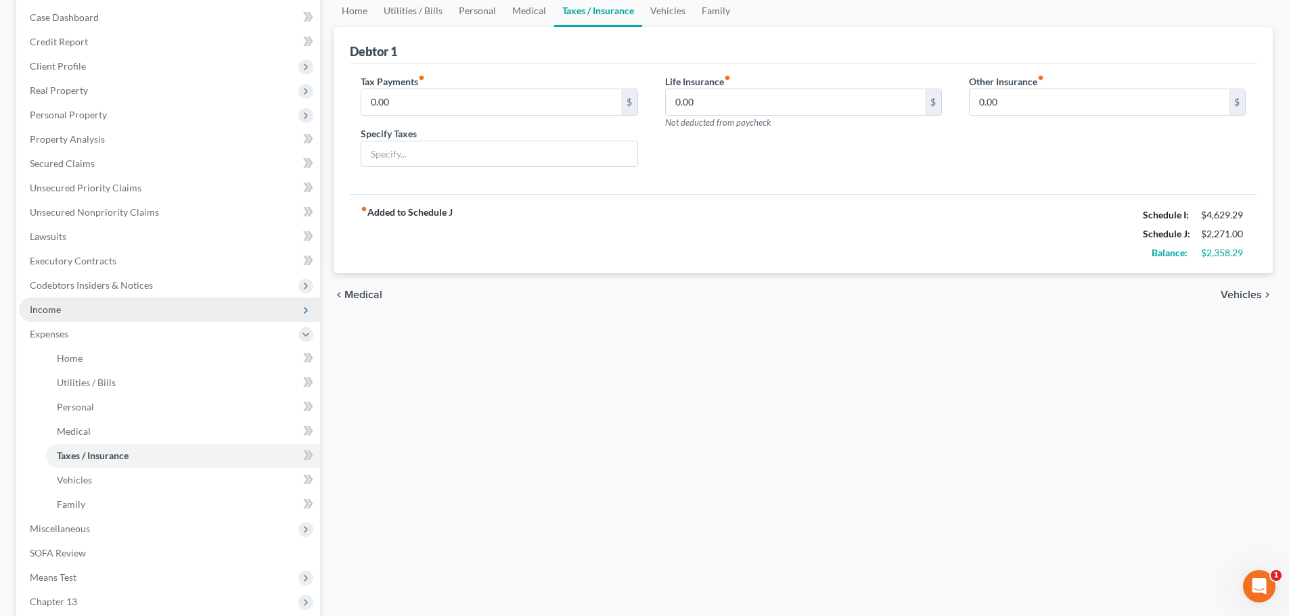
click at [47, 307] on span "Income" at bounding box center [45, 310] width 31 height 12
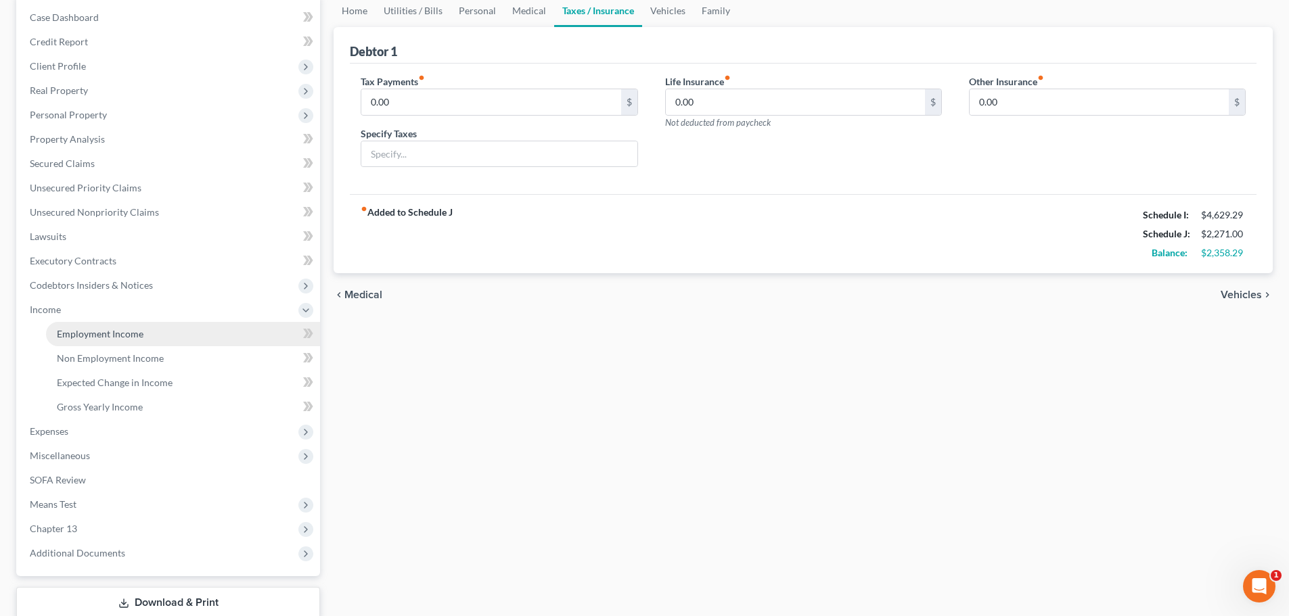
click at [83, 330] on span "Employment Income" at bounding box center [100, 334] width 87 height 12
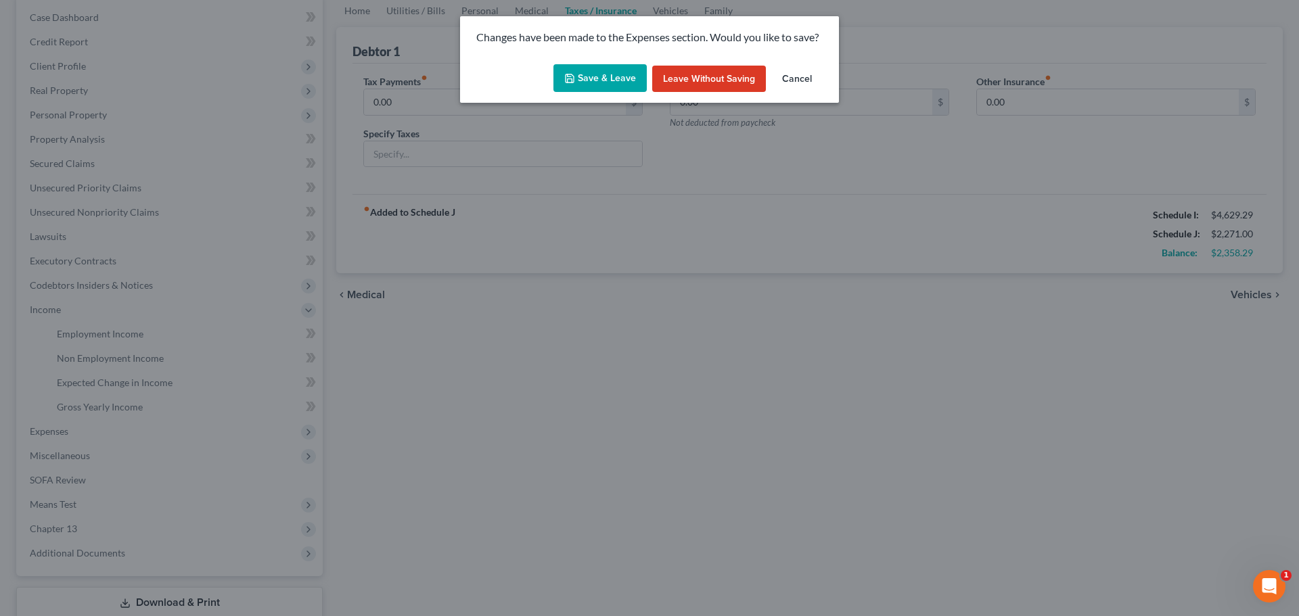
click at [583, 83] on button "Save & Leave" at bounding box center [599, 78] width 93 height 28
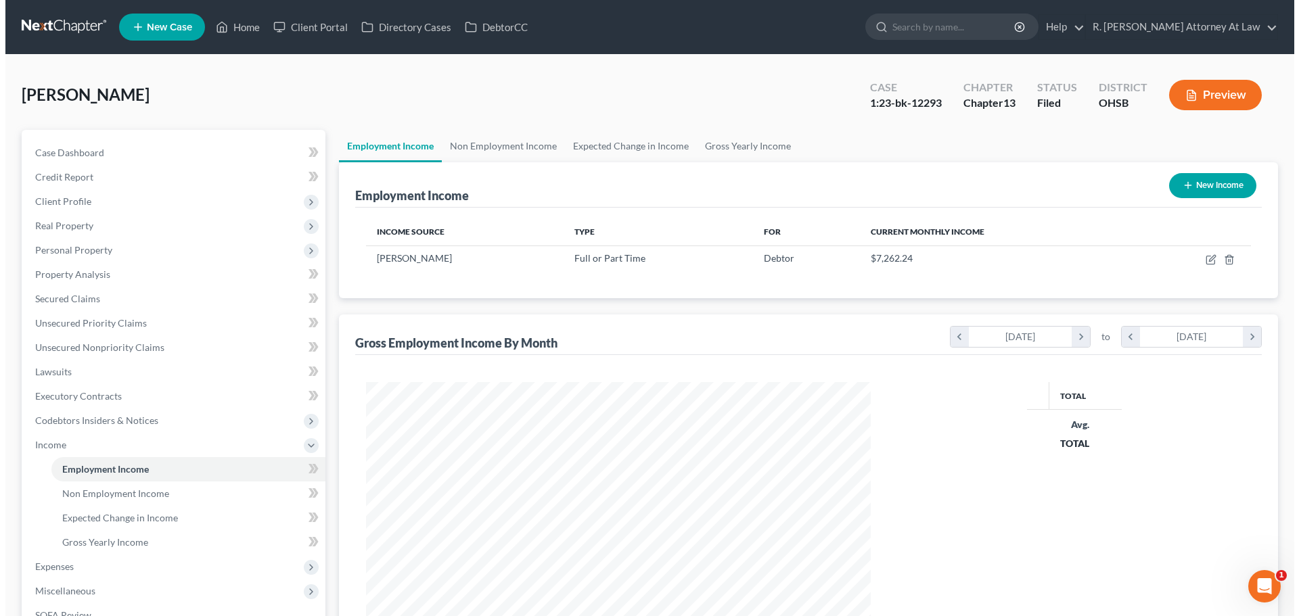
scroll to position [252, 532]
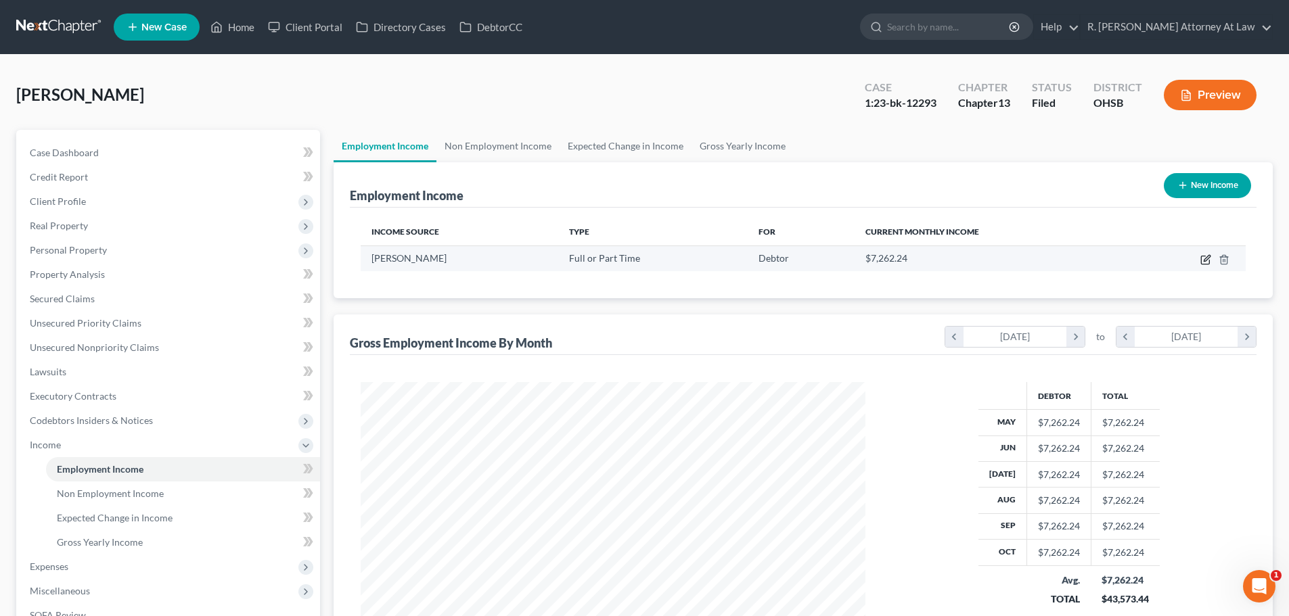
click at [1205, 261] on icon "button" at bounding box center [1207, 258] width 6 height 6
select select "0"
select select "36"
select select "0"
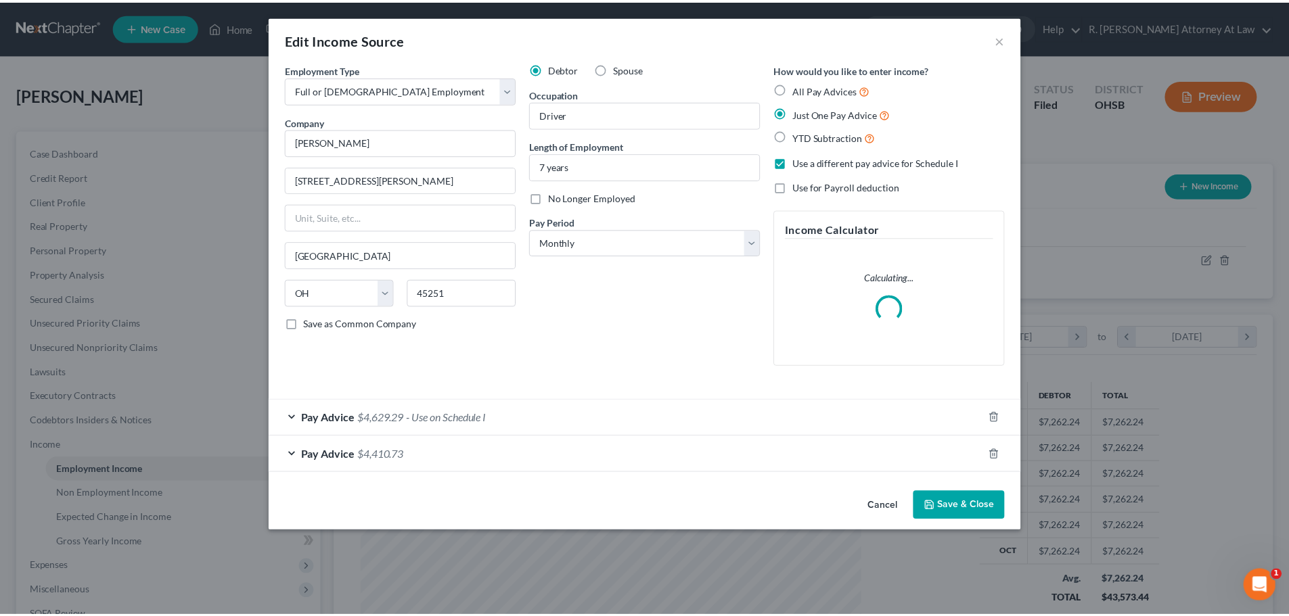
scroll to position [254, 537]
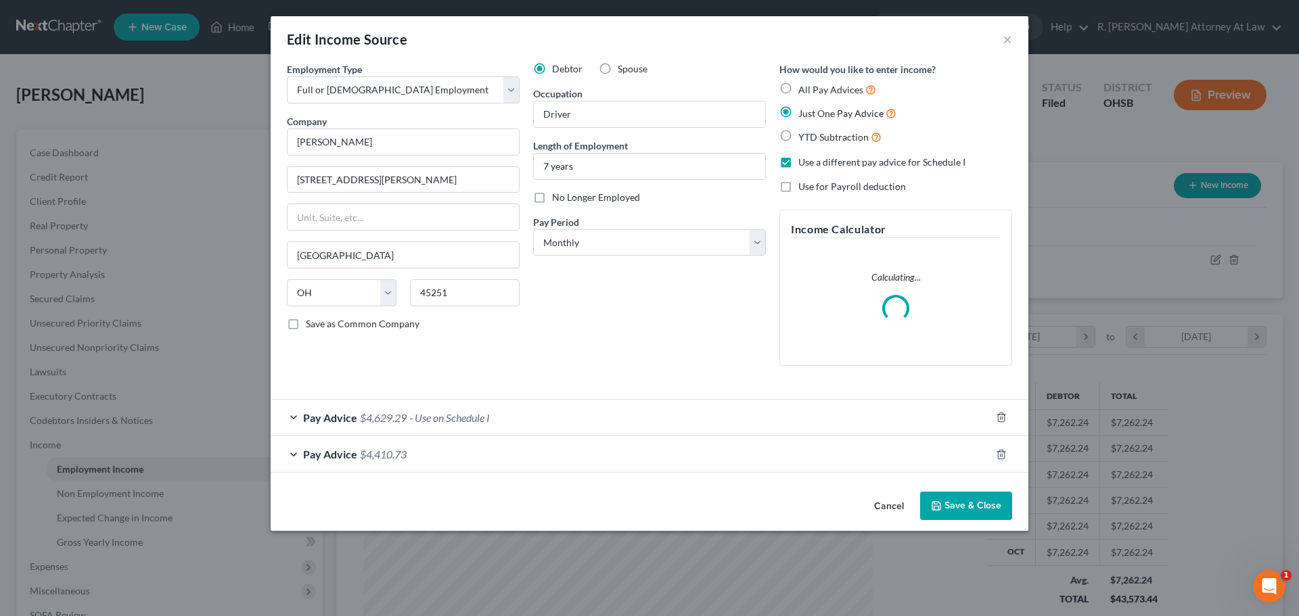
click at [516, 411] on div "Pay Advice $4,629.29 - Use on Schedule I" at bounding box center [631, 418] width 720 height 36
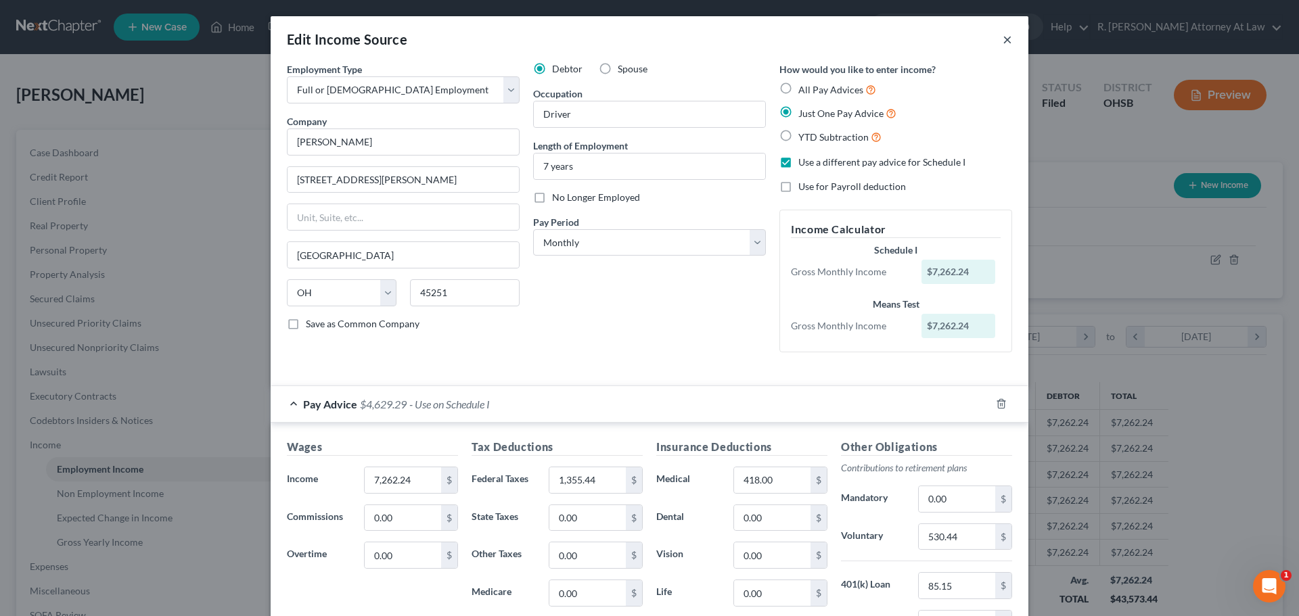
click at [1003, 39] on button "×" at bounding box center [1007, 39] width 9 height 16
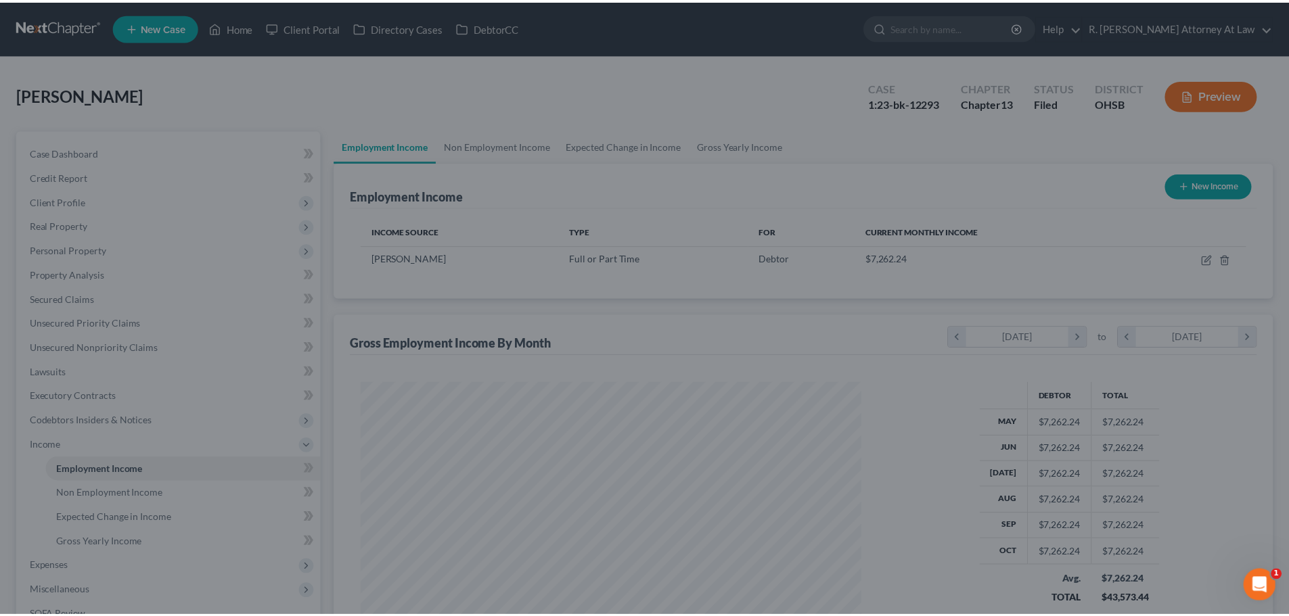
scroll to position [676297, 676018]
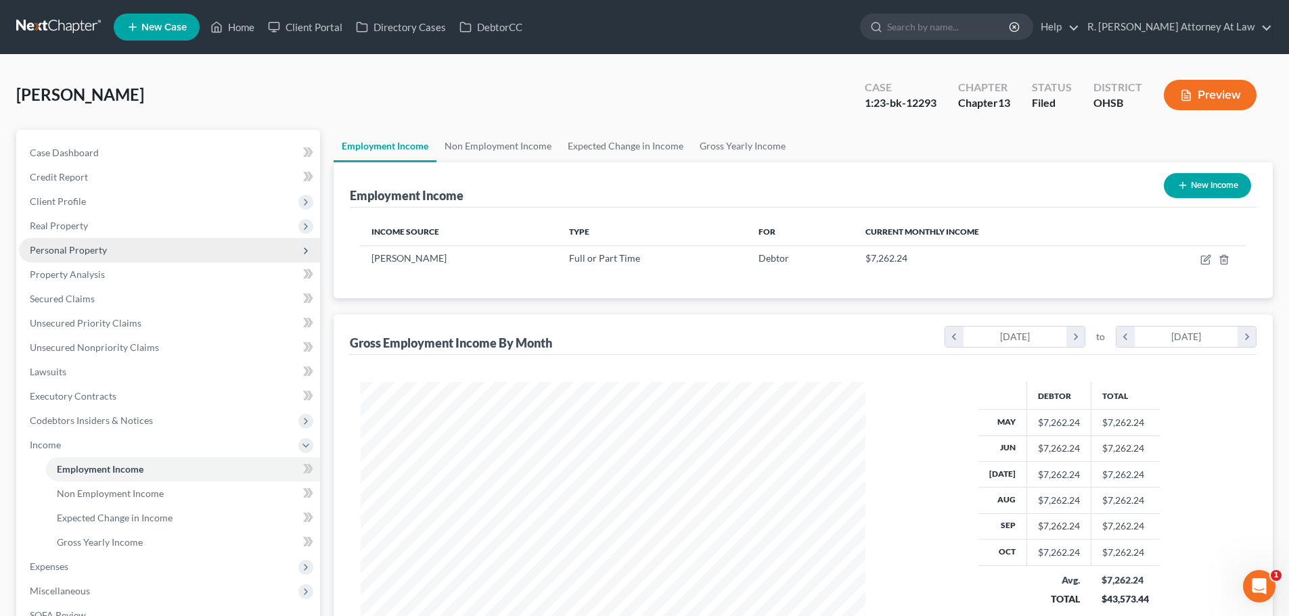
click at [78, 250] on span "Personal Property" at bounding box center [68, 250] width 77 height 12
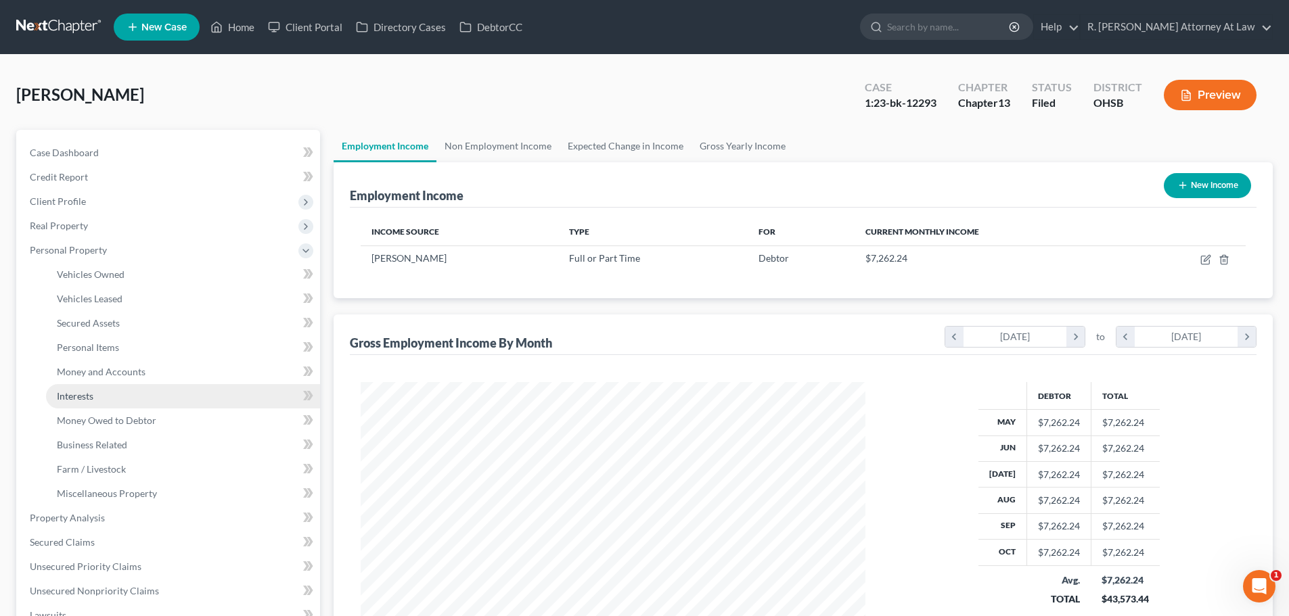
click at [87, 396] on span "Interests" at bounding box center [75, 396] width 37 height 12
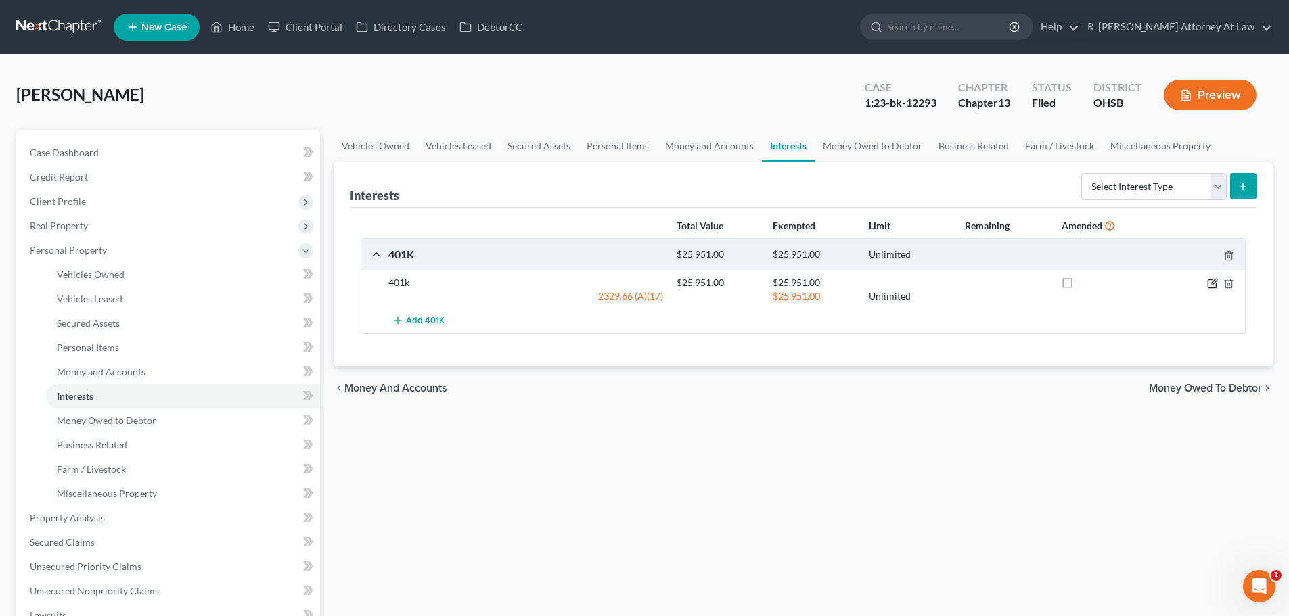
click at [1212, 281] on icon "button" at bounding box center [1212, 283] width 11 height 11
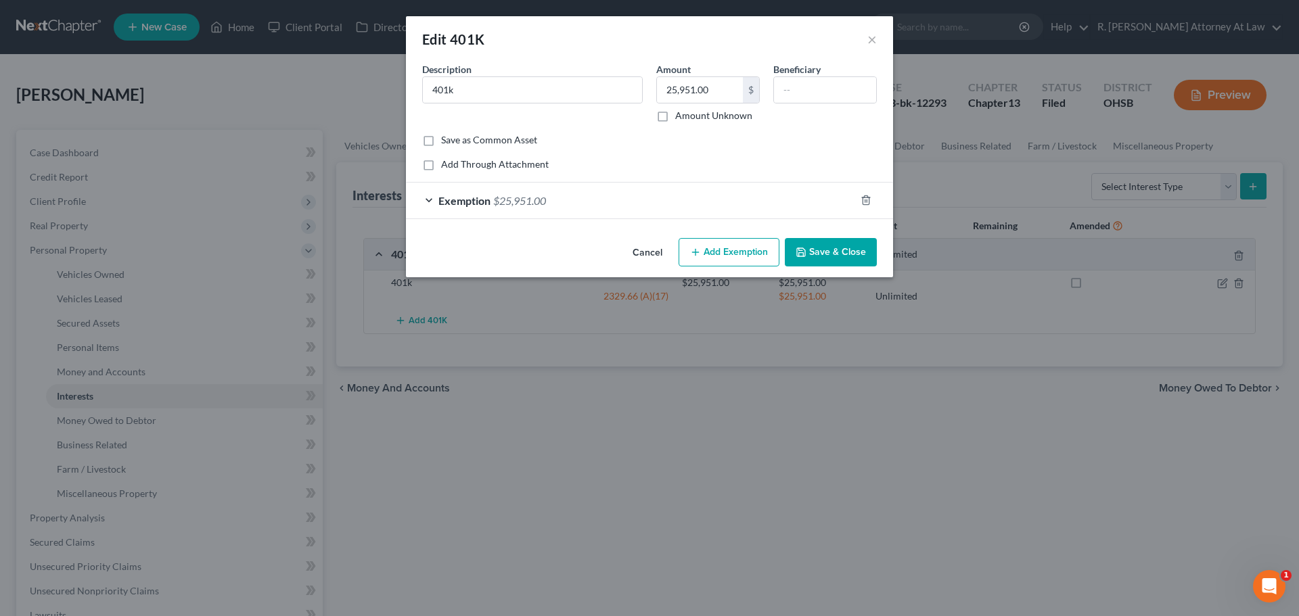
click at [820, 240] on button "Save & Close" at bounding box center [831, 252] width 92 height 28
